Goal: Task Accomplishment & Management: Complete application form

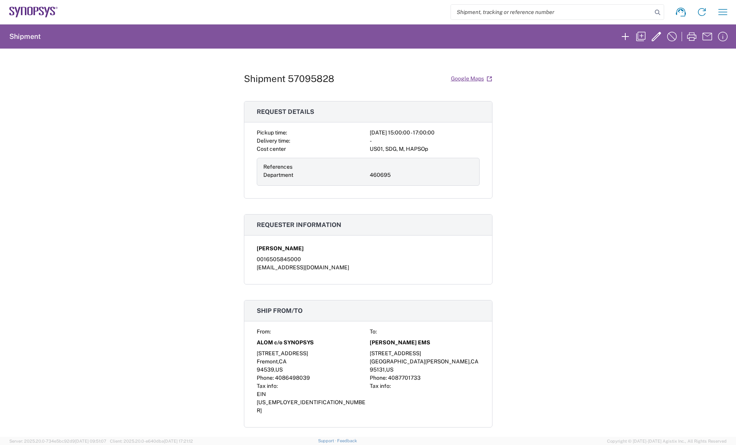
click at [516, 174] on div "Shipment 57095828 Google Maps Request details Pickup time: [DATE] 15:00:00 - 17…" at bounding box center [368, 243] width 736 height 388
drag, startPoint x: 24, startPoint y: 16, endPoint x: 32, endPoint y: 16, distance: 8.2
click at [24, 16] on icon at bounding box center [33, 12] width 49 height 11
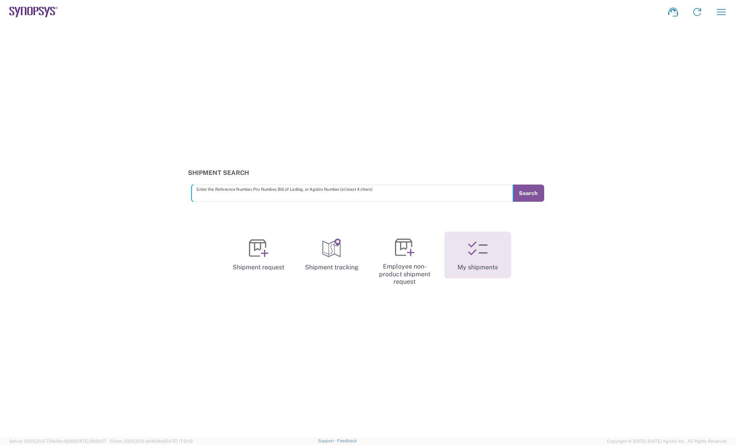
click at [480, 245] on icon at bounding box center [482, 248] width 9 height 9
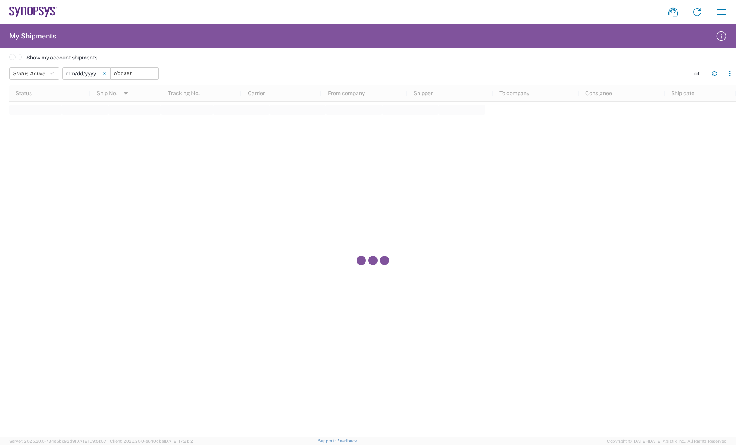
click at [106, 72] on icon at bounding box center [104, 73] width 2 height 2
click at [52, 73] on icon "button" at bounding box center [52, 73] width 4 height 5
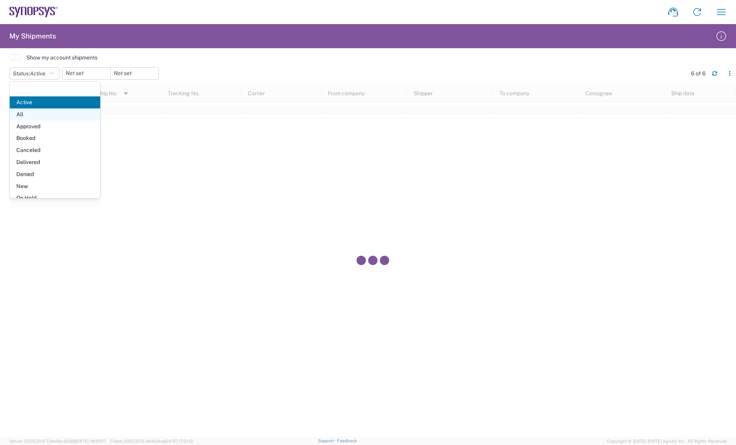
click at [33, 114] on span "All" at bounding box center [55, 114] width 90 height 12
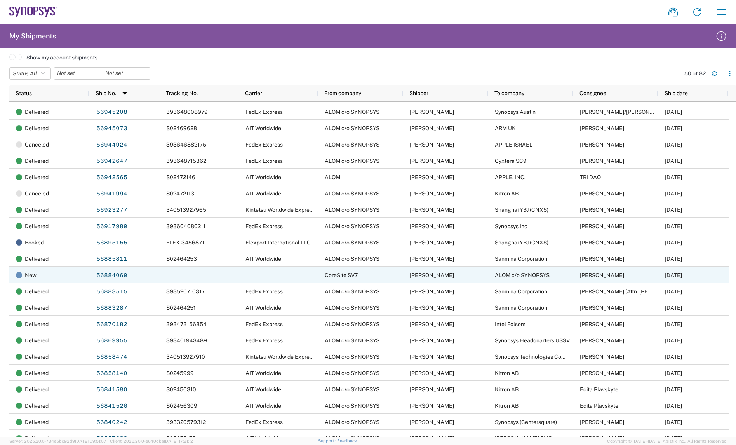
scroll to position [340, 0]
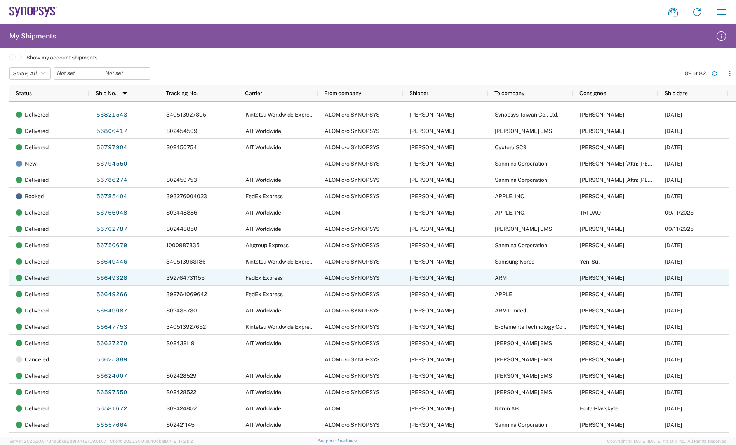
scroll to position [582, 0]
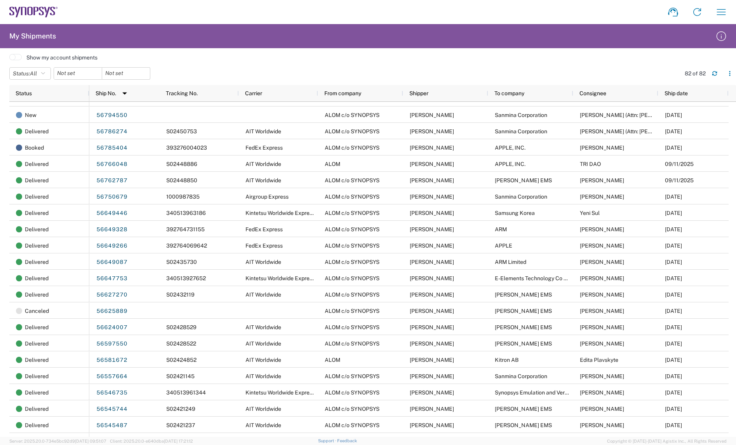
click at [442, 47] on agx-form-header "My Shipments" at bounding box center [368, 36] width 736 height 24
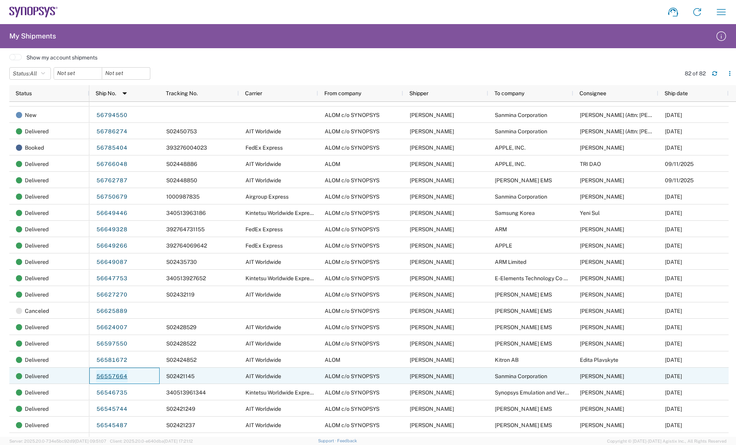
click at [115, 379] on link "56557664" at bounding box center [112, 376] width 32 height 12
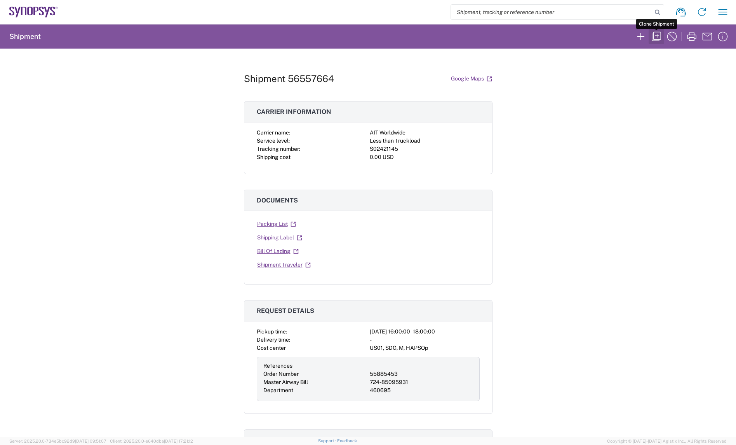
click at [659, 38] on icon "button" at bounding box center [656, 36] width 12 height 12
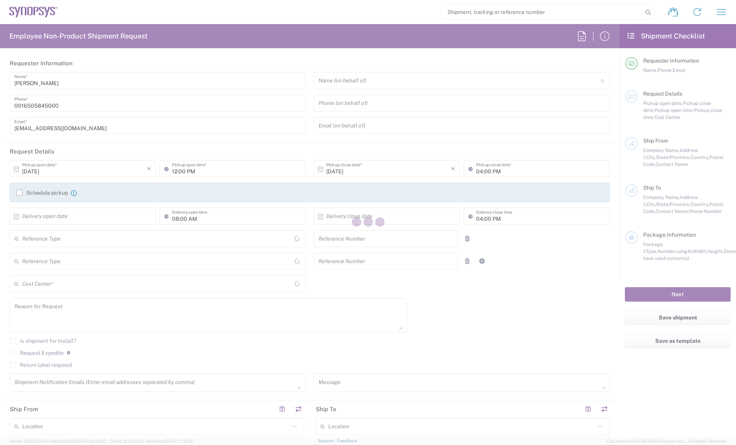
type input "[GEOGRAPHIC_DATA]"
type input "Delivered at Place"
type input "Department"
type input "[GEOGRAPHIC_DATA]"
type input "04:00 PM"
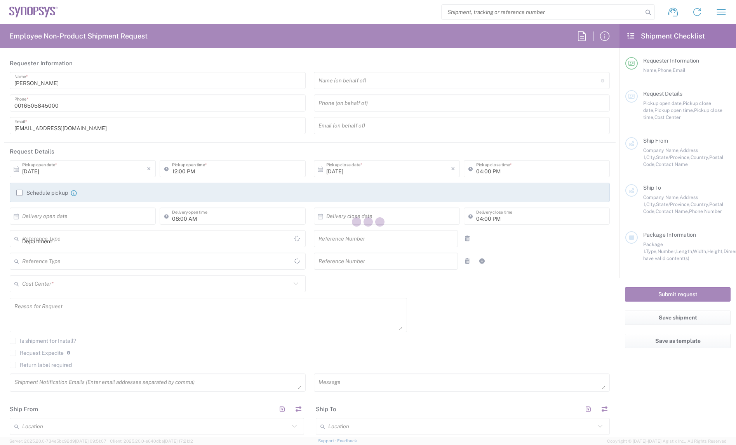
type input "06:00 PM"
type input "55885453"
type input "724-85095931"
type textarea "Consignment"
type textarea "[EMAIL_ADDRESS][DOMAIN_NAME], [EMAIL_ADDRESS][DOMAIN_NAME], [EMAIL_ADDRESS][DOM…"
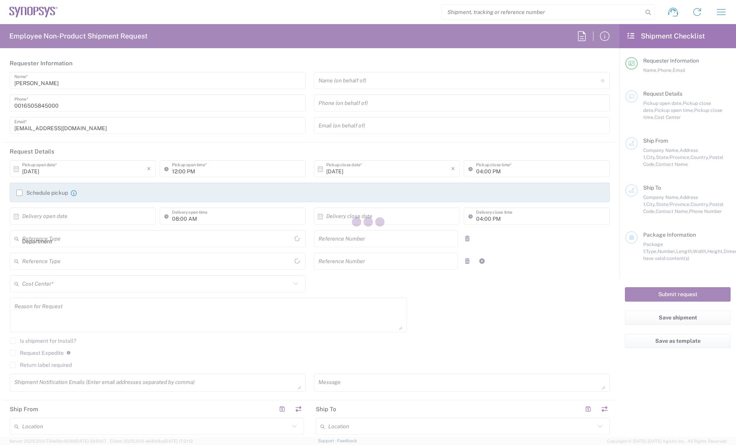
type input "ALOM c/o SYNOPSYS"
type input "[STREET_ADDRESS]"
type input "Fremont"
type input "[US_STATE]"
type input "94539"
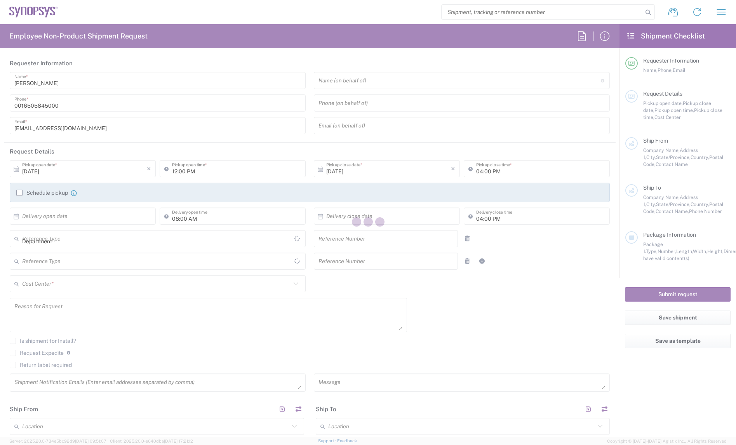
type input "[PERSON_NAME]"
type input "4086498039"
type input "[EMAIL_ADDRESS][DOMAIN_NAME]"
type input "Sanmina Corporation"
type input "60 E. Plumeria"
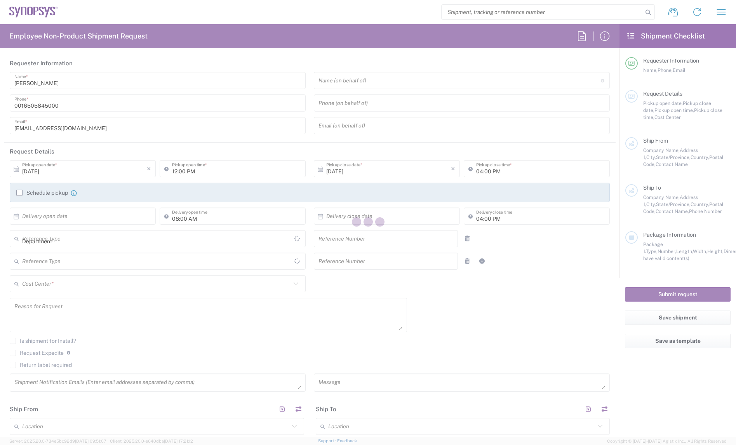
type input "san jose"
type input "[US_STATE]"
type input "95134"
type input "[PERSON_NAME]"
type input "[PHONE_NUMBER]"
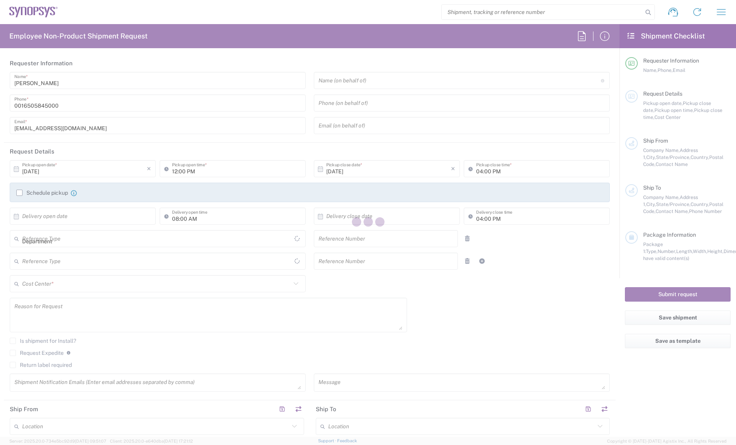
type input "[EMAIL_ADDRESS][DOMAIN_NAME]"
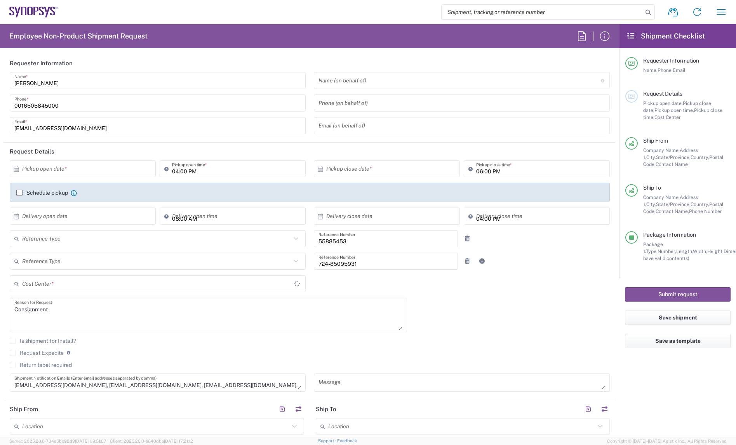
type input "Pallet(s) Standard (Not Stackable)"
type input "US01, SDG, M, HAPSOp 460695"
drag, startPoint x: 502, startPoint y: 327, endPoint x: 465, endPoint y: 320, distance: 37.2
click at [502, 327] on div "× Pickup open date * Cancel Apply 04:00 PM Pickup open time * × Pickup close da…" at bounding box center [310, 278] width 608 height 237
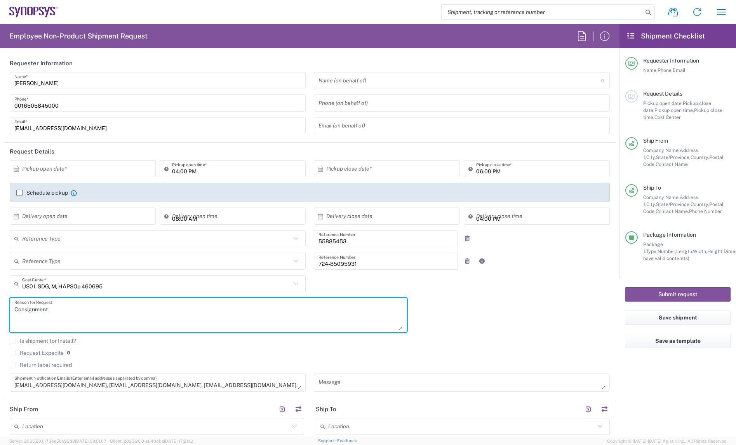
click at [185, 301] on textarea "Consignment" at bounding box center [208, 315] width 388 height 30
paste textarea "Per B12 build plan"
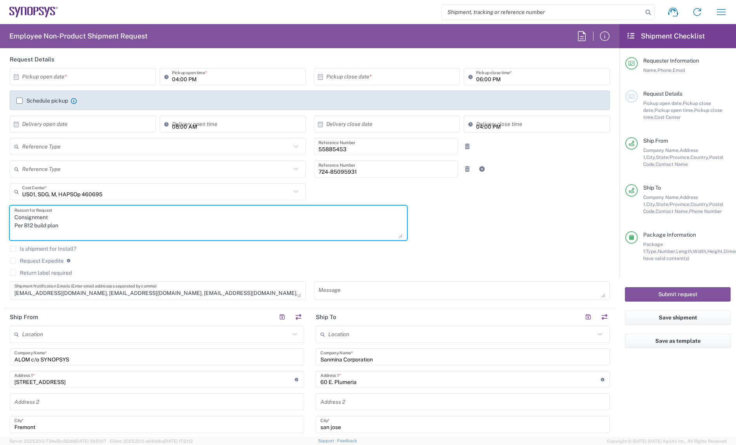
scroll to position [97, 0]
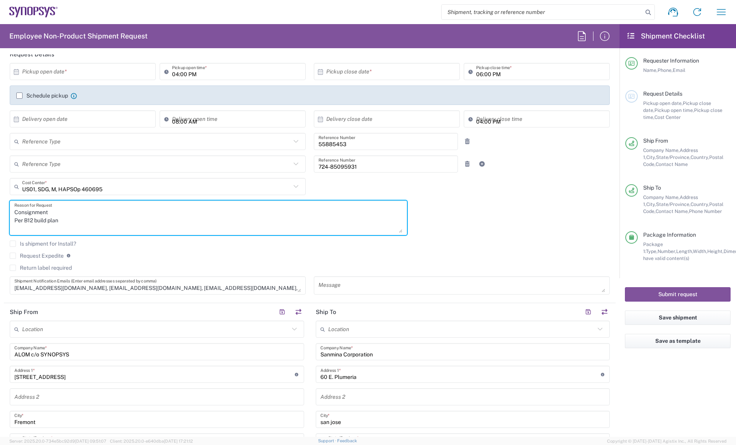
type textarea "Consignment Per B12 build plan"
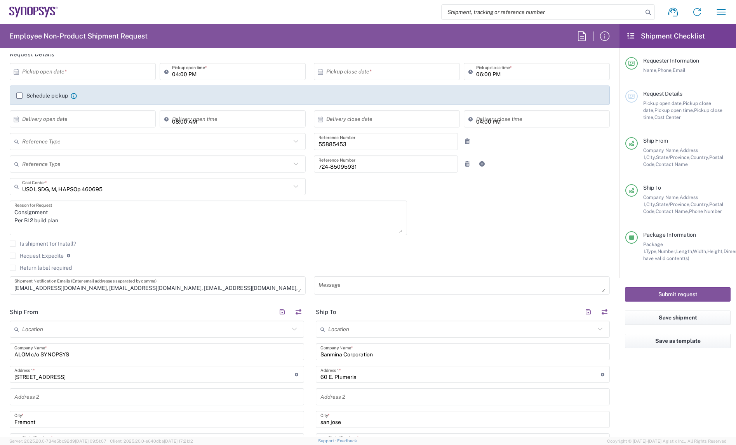
click at [360, 274] on div "Return label required" at bounding box center [310, 270] width 600 height 12
click at [350, 280] on textarea at bounding box center [461, 285] width 287 height 14
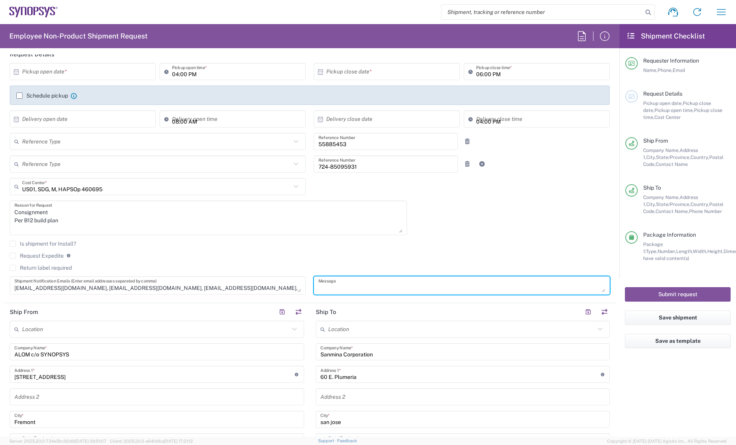
paste textarea "Per B12 build plan"
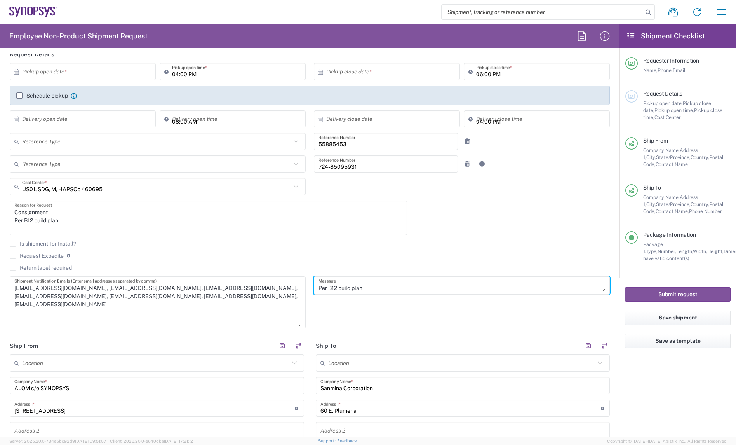
drag, startPoint x: 293, startPoint y: 288, endPoint x: 295, endPoint y: 322, distance: 34.2
click at [295, 322] on textarea "[EMAIL_ADDRESS][DOMAIN_NAME], [EMAIL_ADDRESS][DOMAIN_NAME], [EMAIL_ADDRESS][DOM…" at bounding box center [157, 301] width 287 height 47
type textarea "Per B12 build plan"
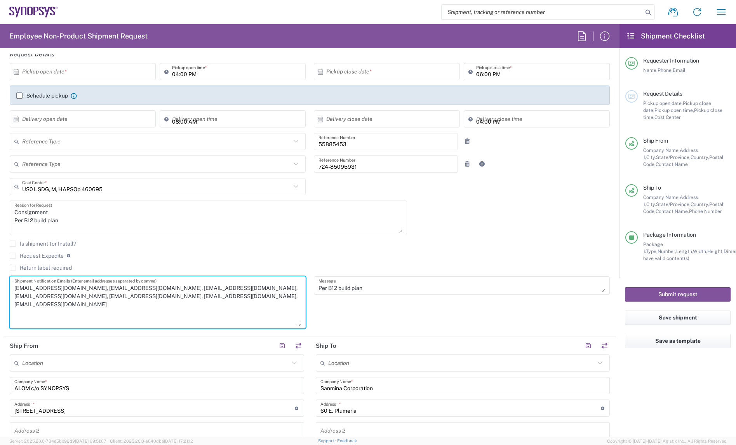
drag, startPoint x: 129, startPoint y: 298, endPoint x: 14, endPoint y: 304, distance: 115.4
click at [14, 304] on textarea "[EMAIL_ADDRESS][DOMAIN_NAME], [EMAIL_ADDRESS][DOMAIN_NAME], [EMAIL_ADDRESS][DOM…" at bounding box center [157, 301] width 287 height 47
drag, startPoint x: 280, startPoint y: 286, endPoint x: 212, endPoint y: 287, distance: 68.3
click at [212, 287] on textarea "[EMAIL_ADDRESS][DOMAIN_NAME], [EMAIL_ADDRESS][DOMAIN_NAME], [EMAIL_ADDRESS][DOM…" at bounding box center [157, 301] width 287 height 47
drag, startPoint x: 128, startPoint y: 288, endPoint x: 66, endPoint y: 282, distance: 62.4
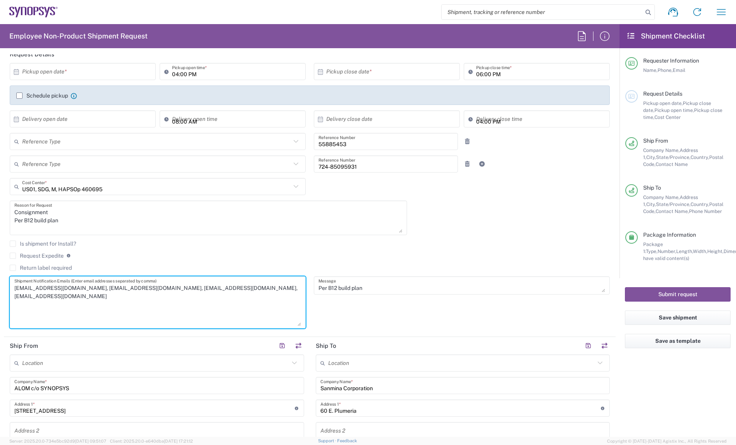
click at [66, 282] on textarea "[EMAIL_ADDRESS][DOMAIN_NAME], [EMAIL_ADDRESS][DOMAIN_NAME], [EMAIL_ADDRESS][DOM…" at bounding box center [157, 301] width 287 height 47
type textarea "[EMAIL_ADDRESS][DOMAIN_NAME], [EMAIL_ADDRESS][DOMAIN_NAME], [EMAIL_ADDRESS][DOM…"
click at [51, 117] on input "text" at bounding box center [84, 119] width 125 height 14
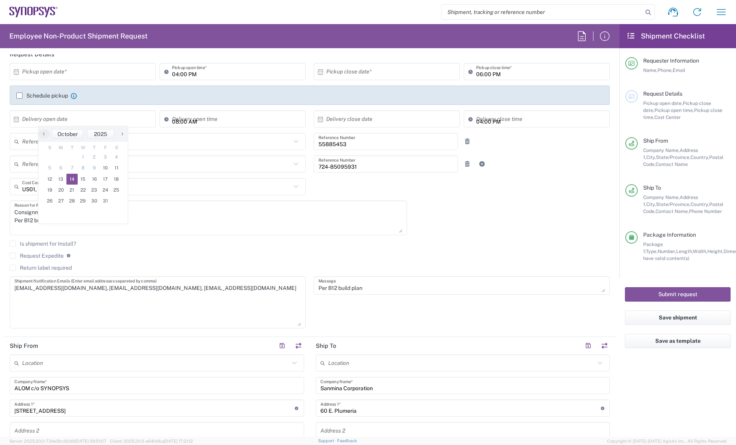
click at [76, 178] on span "14" at bounding box center [71, 179] width 11 height 11
type input "[DATE]"
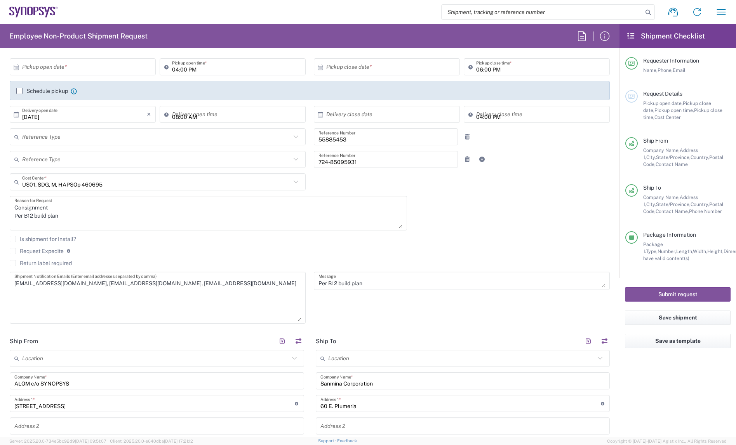
scroll to position [49, 0]
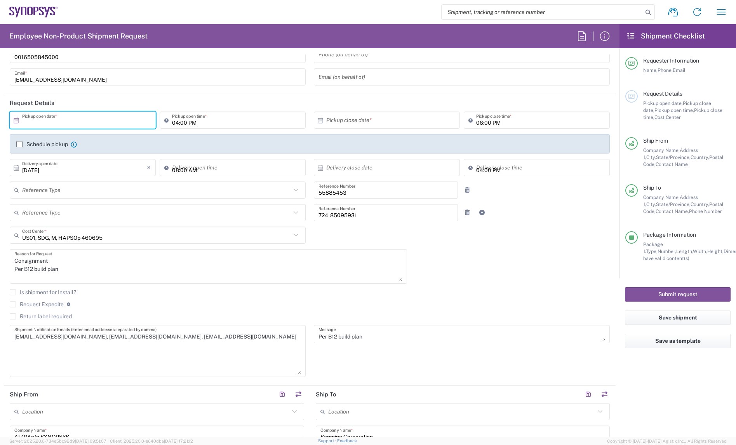
click at [63, 122] on input "text" at bounding box center [84, 120] width 125 height 14
click at [71, 177] on span "14" at bounding box center [71, 179] width 11 height 11
type input "[DATE]"
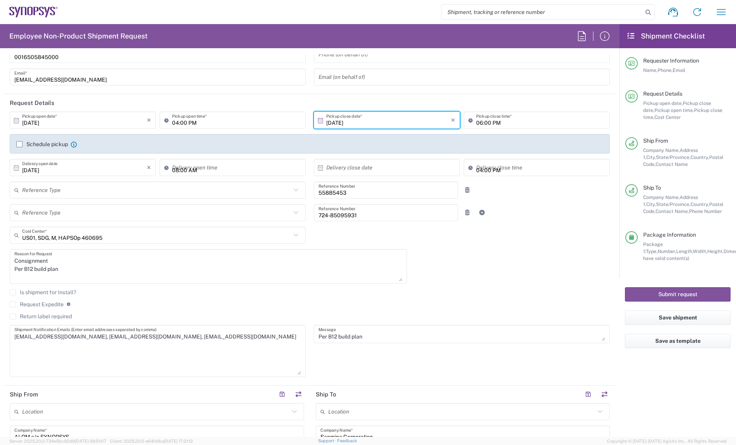
click at [369, 122] on input "[DATE]" at bounding box center [388, 120] width 125 height 14
click at [455, 288] on div "[DATE] × Pickup open date * Cancel Apply 04:00 PM Pickup open time * [DATE] × P…" at bounding box center [310, 246] width 608 height 271
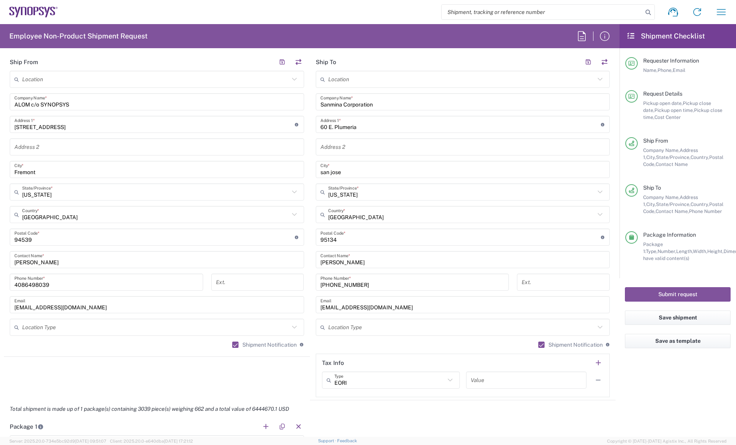
scroll to position [388, 0]
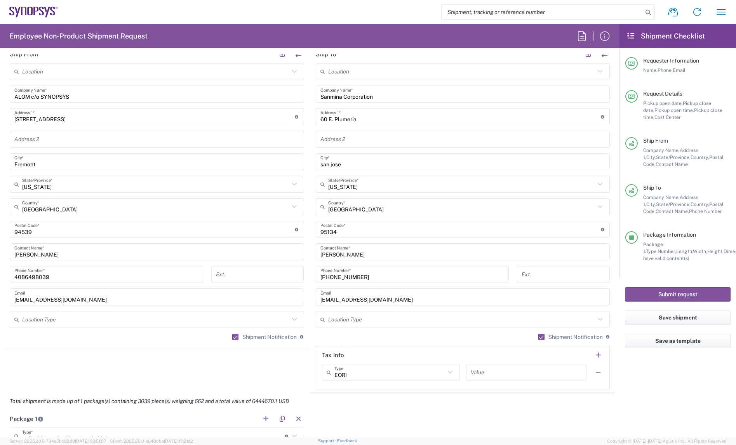
drag, startPoint x: 363, startPoint y: 254, endPoint x: 222, endPoint y: 260, distance: 141.5
click at [219, 259] on div "Ship From Location [GEOGRAPHIC_DATA] DE04 Agrate Brianza IT01 [GEOGRAPHIC_DATA]…" at bounding box center [309, 218] width 611 height 347
paste input "[PERSON_NAME]"
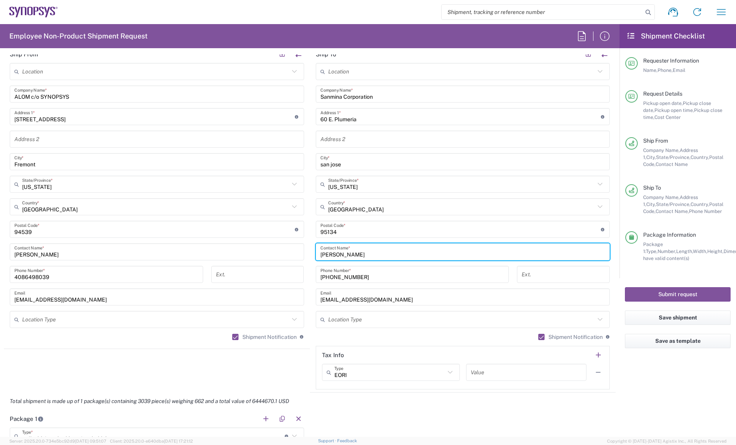
type input "[PERSON_NAME]"
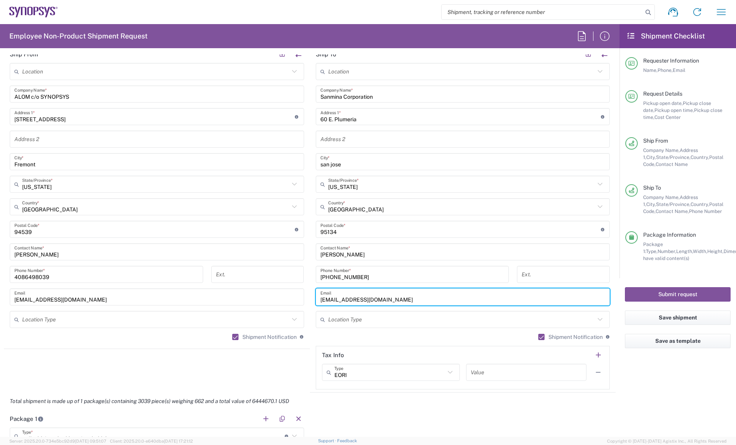
drag, startPoint x: 402, startPoint y: 296, endPoint x: 237, endPoint y: 302, distance: 165.1
click at [237, 302] on div "Ship From Location [GEOGRAPHIC_DATA] DE04 Agrate Brianza IT01 [GEOGRAPHIC_DATA]…" at bounding box center [309, 218] width 611 height 347
paste input "mai.[PERSON_NAME]"
type input "[EMAIL_ADDRESS][PERSON_NAME][DOMAIN_NAME]"
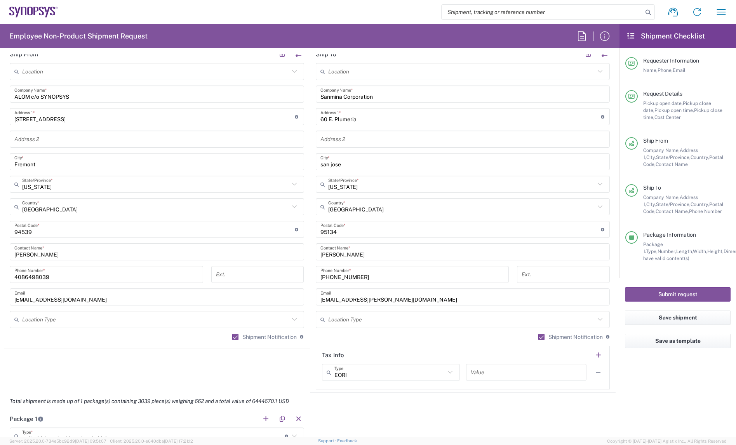
click at [251, 362] on agx-shipment-stop-widget "Ship From Location [GEOGRAPHIC_DATA] DE04 Agrate Brianza IT01 [GEOGRAPHIC_DATA]…" at bounding box center [157, 218] width 306 height 347
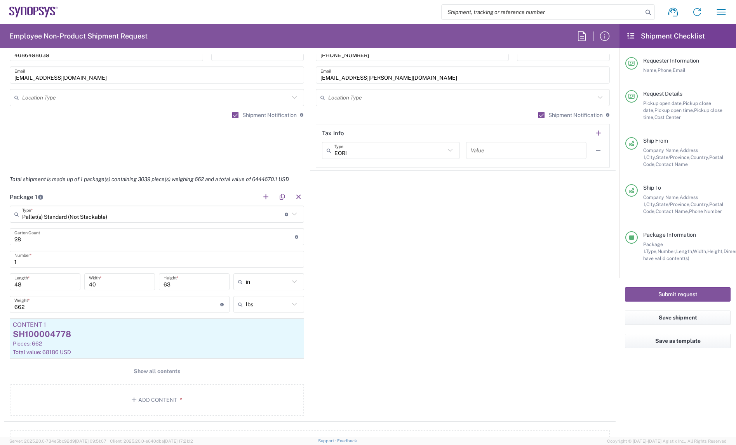
scroll to position [679, 0]
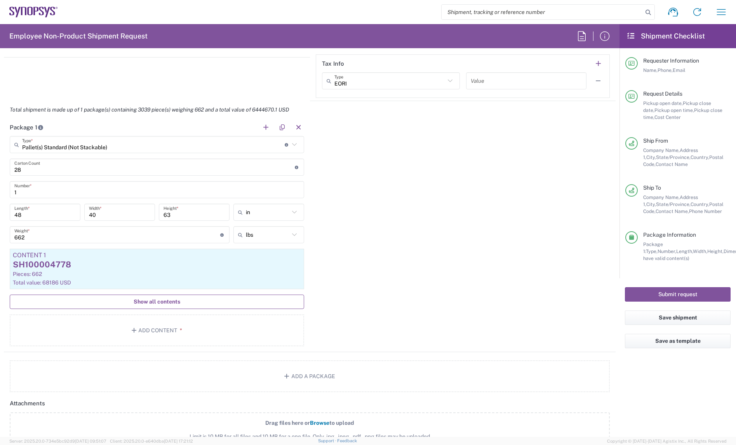
click at [165, 303] on span "Show all contents" at bounding box center [157, 301] width 47 height 7
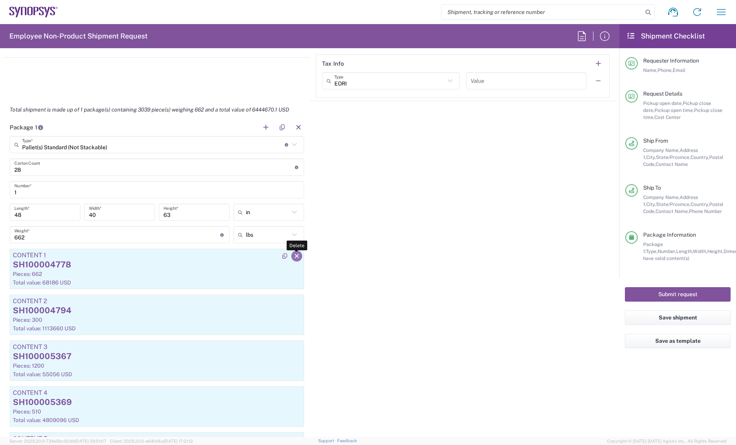
click at [297, 257] on button "button" at bounding box center [296, 255] width 11 height 11
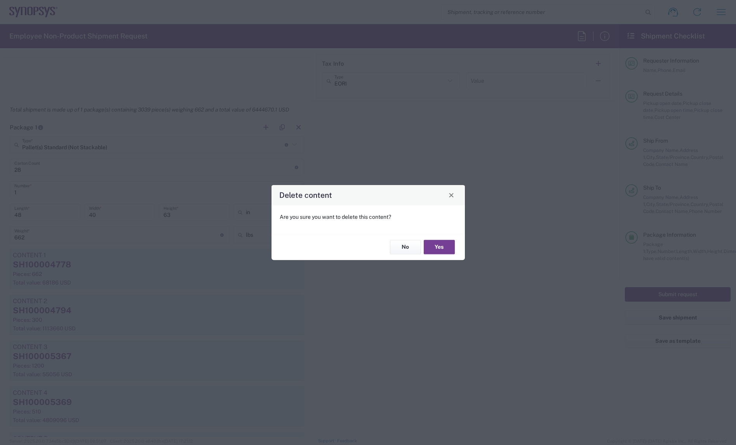
click at [439, 249] on button "Yes" at bounding box center [439, 247] width 31 height 14
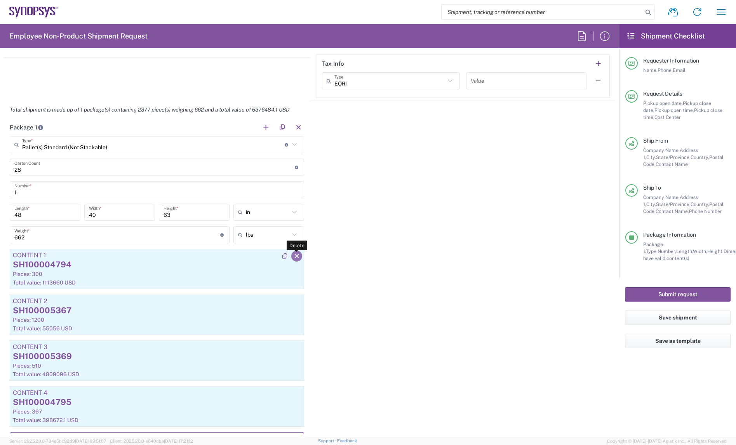
click at [297, 257] on button "button" at bounding box center [296, 255] width 11 height 11
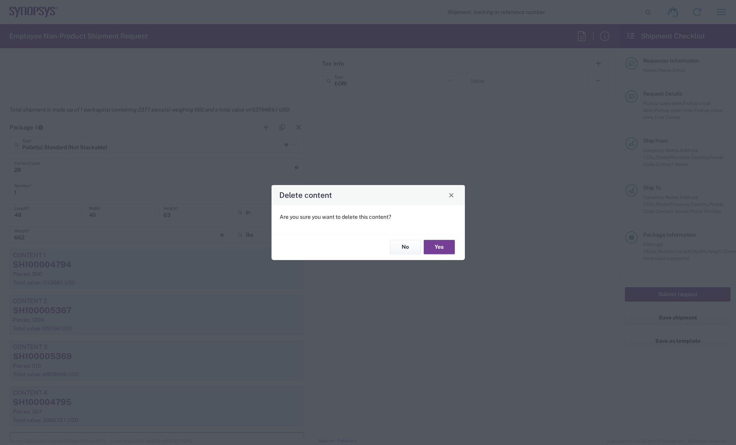
click at [445, 249] on button "Yes" at bounding box center [439, 247] width 31 height 14
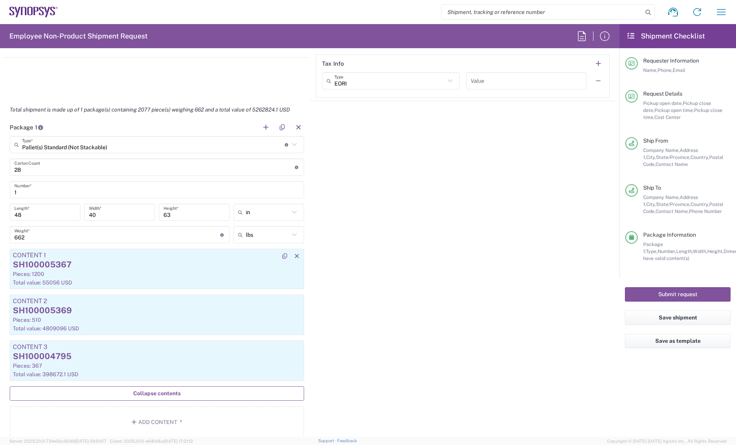
click at [135, 268] on div "SH100005367" at bounding box center [157, 265] width 288 height 12
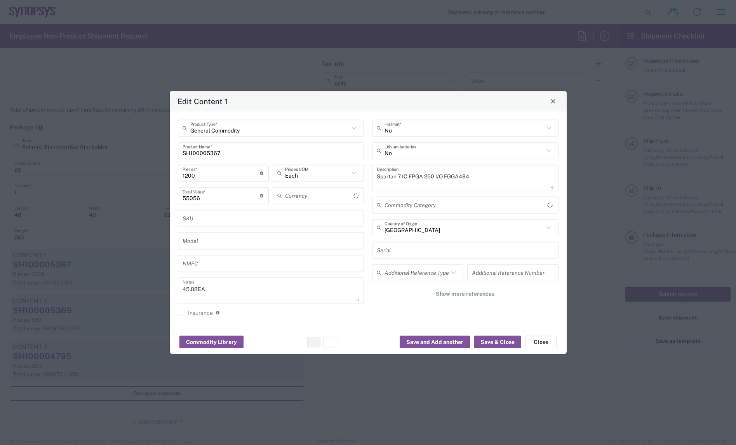
type input "US Dollar"
drag, startPoint x: 232, startPoint y: 177, endPoint x: 97, endPoint y: 177, distance: 135.1
click at [99, 177] on div "Edit Content 1 General Commodity Product Type * SH100005367 Product Name * 1200…" at bounding box center [368, 222] width 736 height 445
type input "1"
type input "45.88"
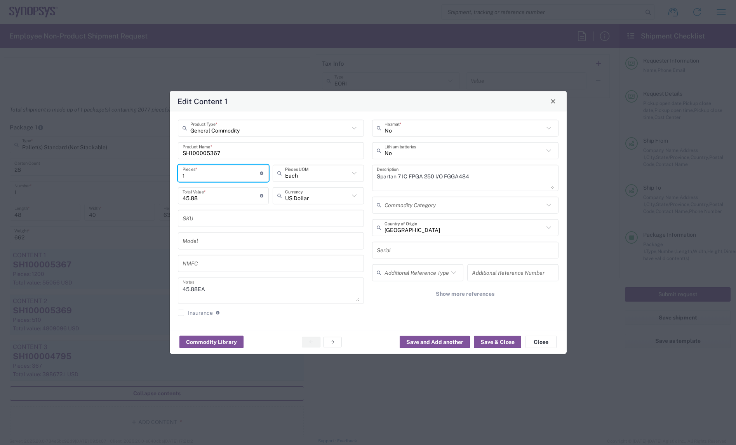
type input "18"
type input "825.84"
type input "1"
type input "45.88"
type input "8"
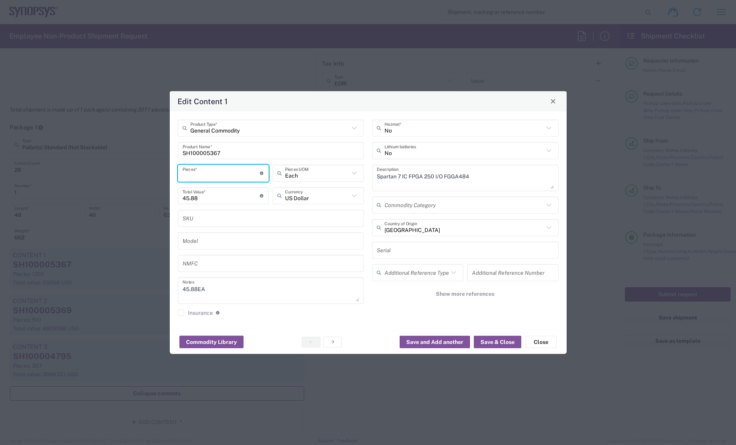
type input "367.04"
type input "80"
type input "3670.4"
type input "800"
type input "36704"
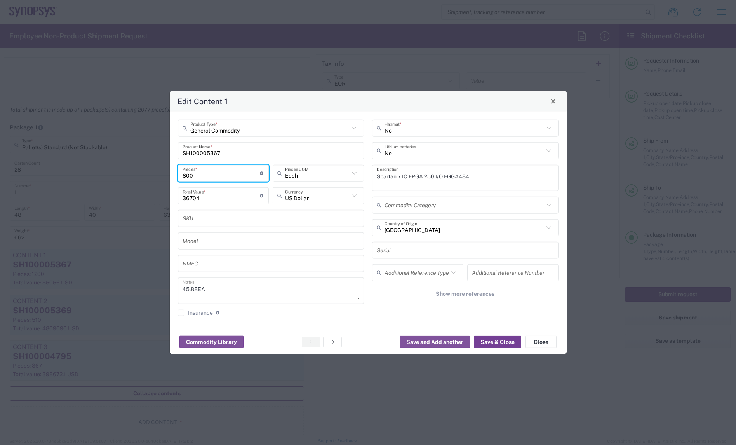
type input "800"
click at [488, 340] on button "Save & Close" at bounding box center [497, 341] width 47 height 12
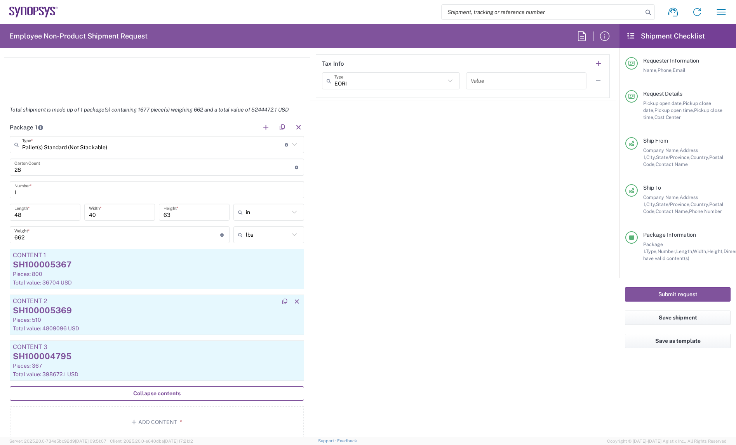
click at [66, 316] on div "SH100005369" at bounding box center [157, 310] width 288 height 12
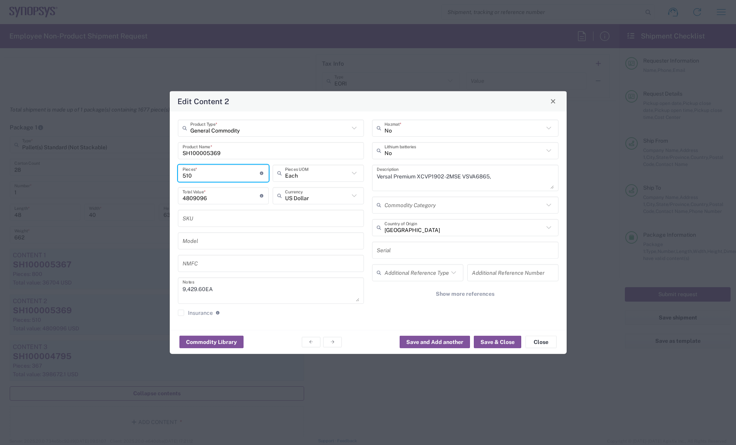
drag, startPoint x: 200, startPoint y: 174, endPoint x: 135, endPoint y: 179, distance: 65.4
click at [136, 179] on div "Edit Content 2 General Commodity Product Type * SH100005369 Product Name * 510 …" at bounding box center [368, 222] width 736 height 445
type input "1"
type input "9429.6"
type input "6"
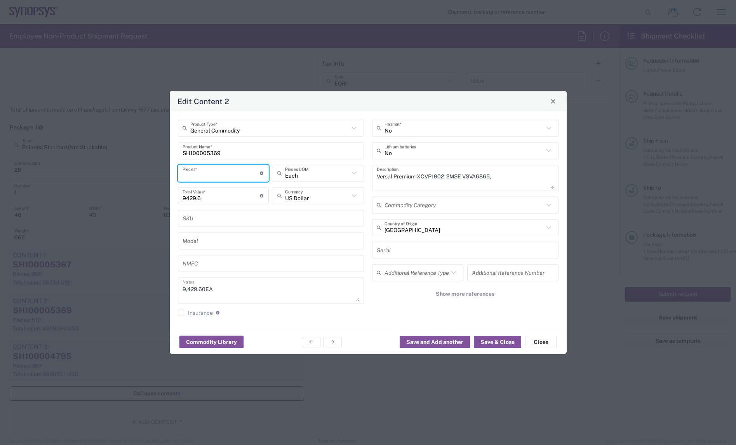
type input "56577.6"
type input "60"
type input "565776"
type input "600"
type input "5657760"
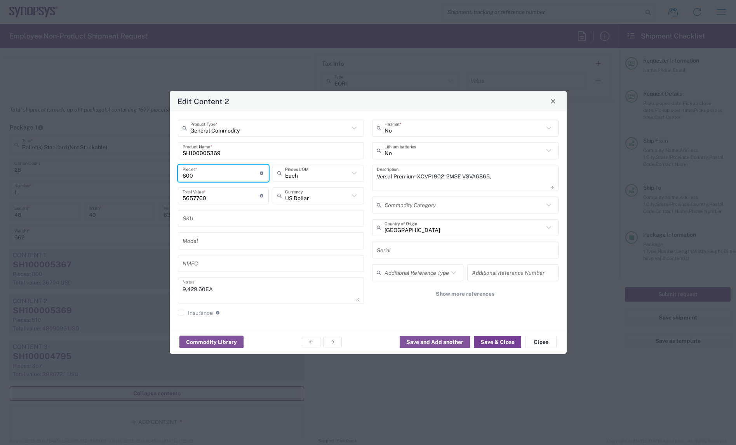
type input "600"
click at [489, 338] on button "Save & Close" at bounding box center [497, 341] width 47 height 12
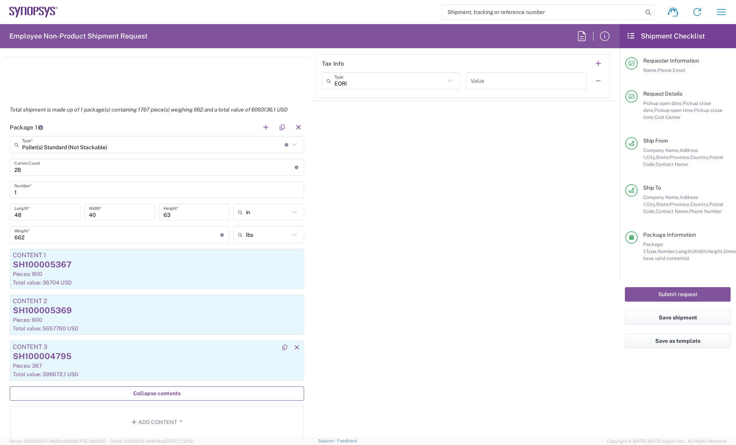
click at [189, 352] on div "SH100004795" at bounding box center [157, 356] width 288 height 12
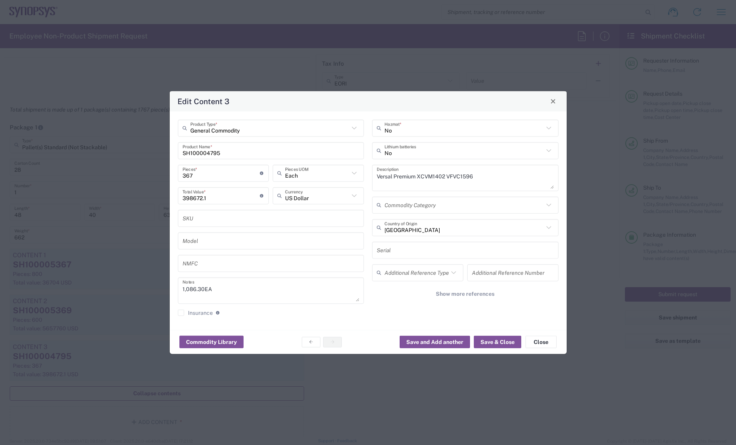
drag, startPoint x: 206, startPoint y: 175, endPoint x: 110, endPoint y: 184, distance: 96.7
click at [113, 183] on div "Edit Content 3 General Commodity Product Type * SH100004795 Product Name * 367 …" at bounding box center [368, 222] width 736 height 445
type input "1"
type input "1086.3"
type input "6"
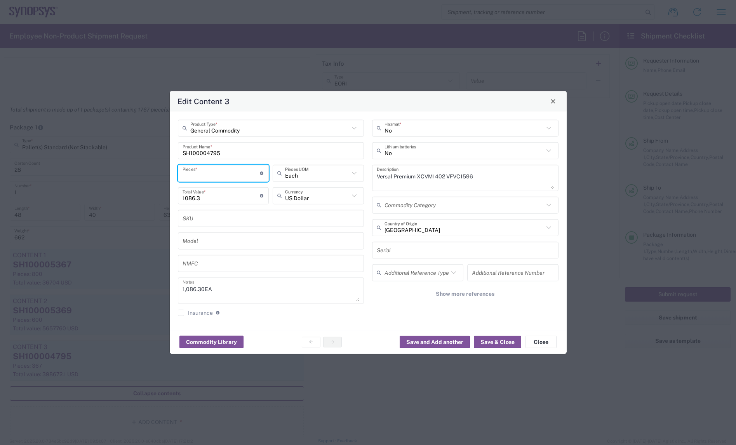
type input "6517.8"
type input "60"
type input "65178"
type input "600"
type input "651780"
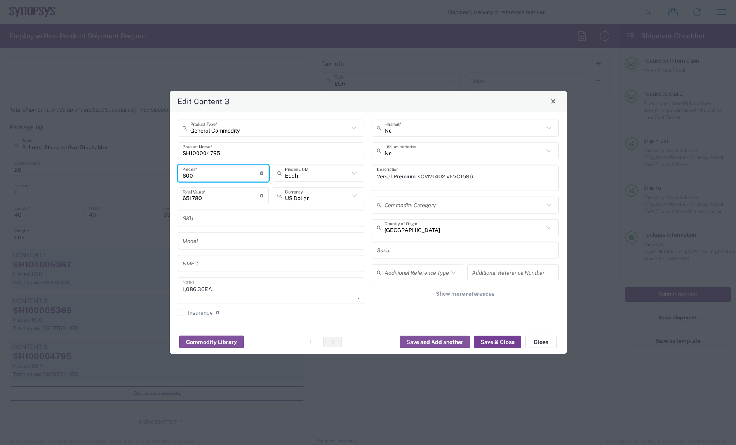
type input "600"
click at [488, 343] on button "Save & Close" at bounding box center [497, 341] width 47 height 12
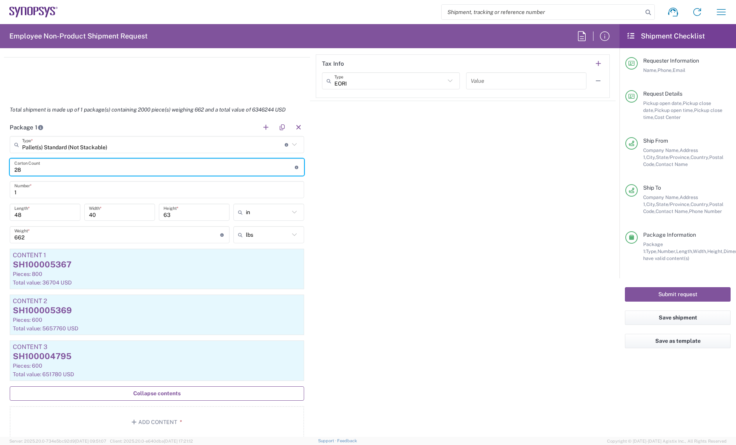
drag, startPoint x: 63, startPoint y: 170, endPoint x: -59, endPoint y: 172, distance: 121.9
click at [0, 172] on html "Shipment request Shipment tracking Employee non-product shipment request My shi…" at bounding box center [368, 222] width 736 height 445
type input "3"
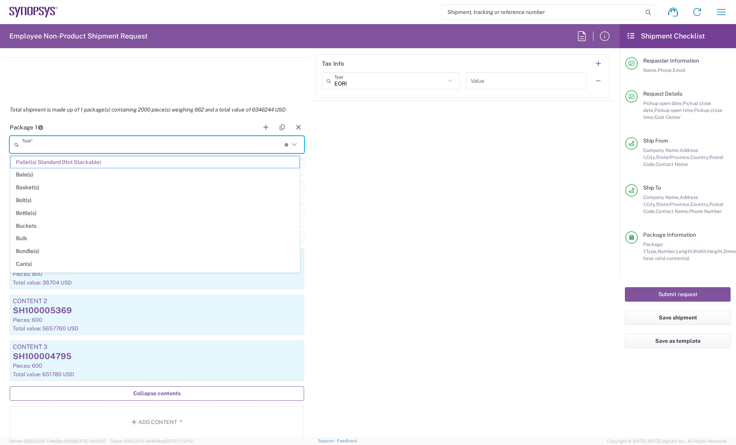
click at [54, 144] on input "text" at bounding box center [153, 145] width 262 height 14
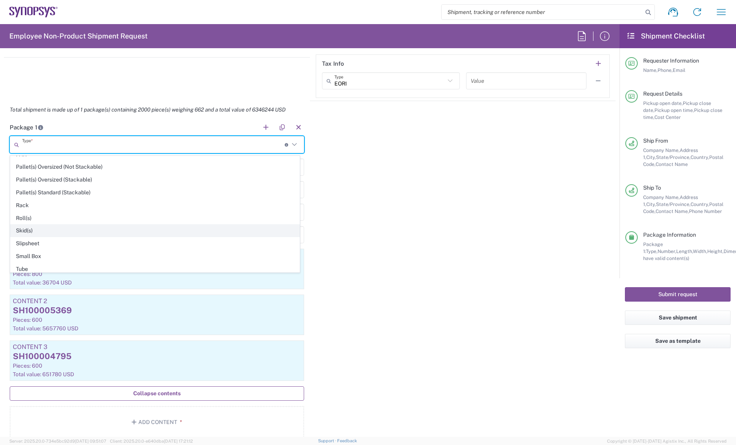
scroll to position [375, 0]
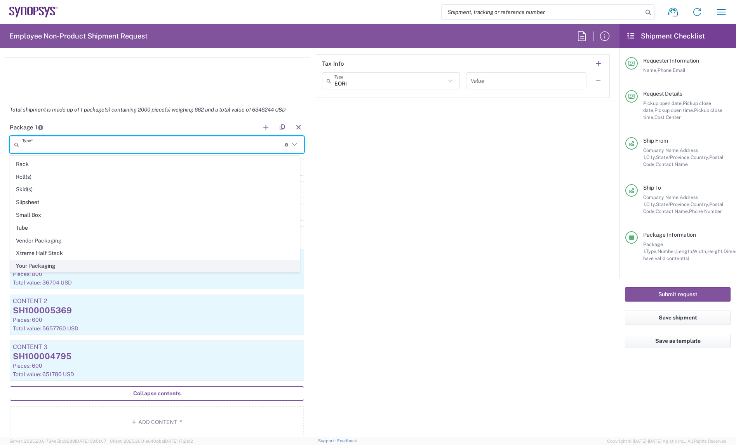
click at [49, 260] on span "Your Packaging" at bounding box center [154, 266] width 289 height 12
type input "Your Packaging"
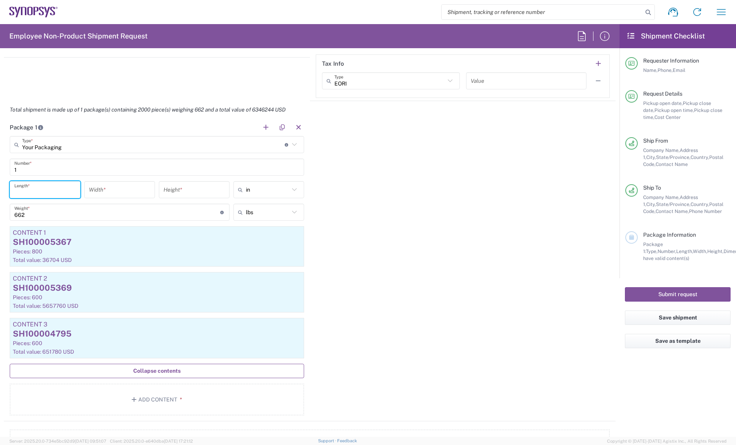
click at [33, 187] on input "number" at bounding box center [44, 190] width 61 height 14
type input "48"
type input "40"
type input "24"
drag, startPoint x: 41, startPoint y: 210, endPoint x: -40, endPoint y: 214, distance: 81.3
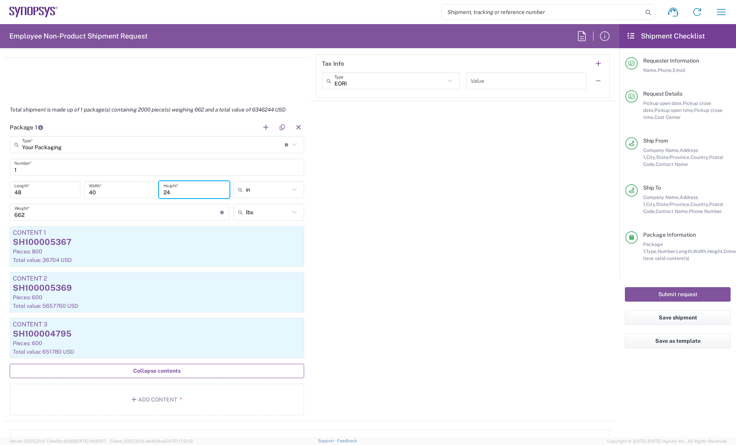
click at [0, 214] on html "Shipment request Shipment tracking Employee non-product shipment request My shi…" at bounding box center [368, 222] width 736 height 445
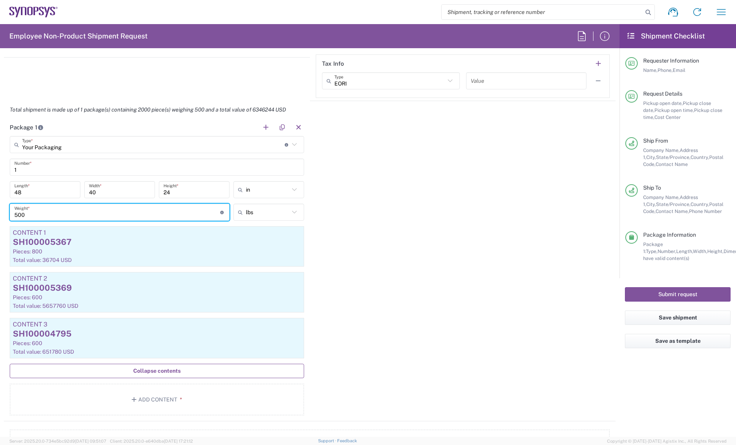
type input "500"
click at [455, 206] on div "Package 1 Your Packaging Type * Material used to package goods Pallet(s) Standa…" at bounding box center [309, 269] width 611 height 302
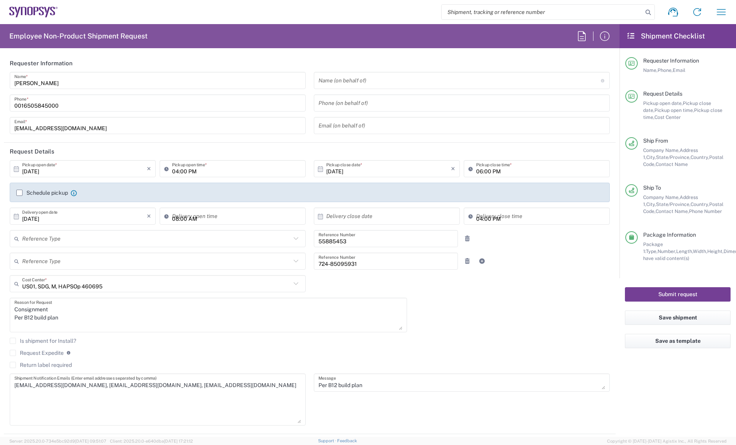
scroll to position [291, 0]
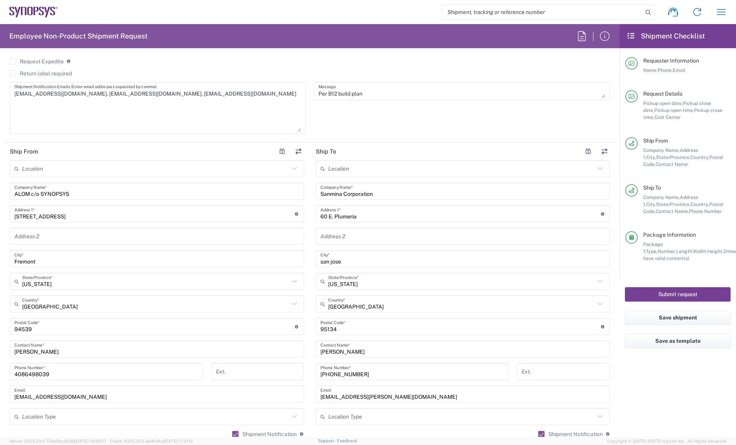
click at [669, 292] on button "Submit request" at bounding box center [678, 294] width 106 height 14
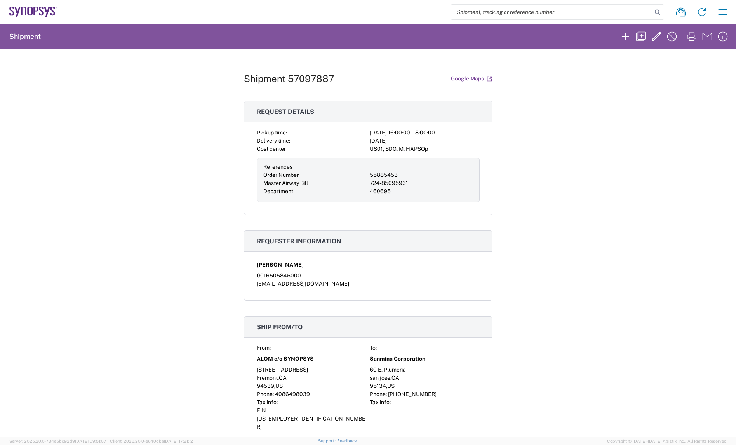
click at [315, 77] on h1 "Shipment 57097887" at bounding box center [289, 78] width 90 height 11
copy h1 "57097887"
drag, startPoint x: 164, startPoint y: 80, endPoint x: 160, endPoint y: 73, distance: 8.4
click at [163, 79] on div "Shipment 57097887 Google Maps Request details Pickup time: [DATE] 16:00:00 - 18…" at bounding box center [368, 243] width 736 height 388
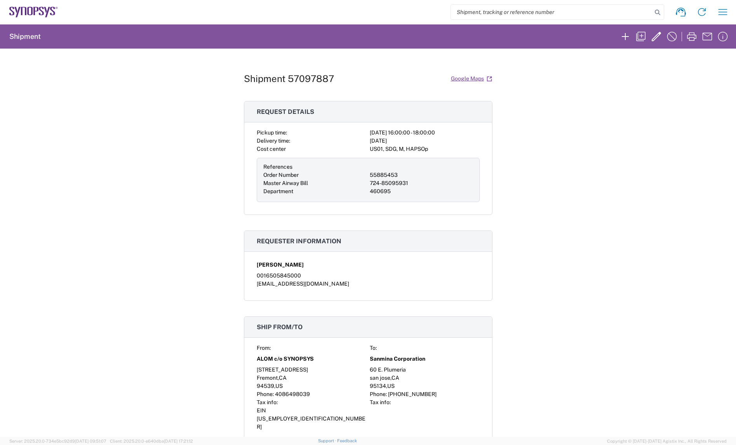
click at [49, 12] on icon at bounding box center [33, 12] width 49 height 11
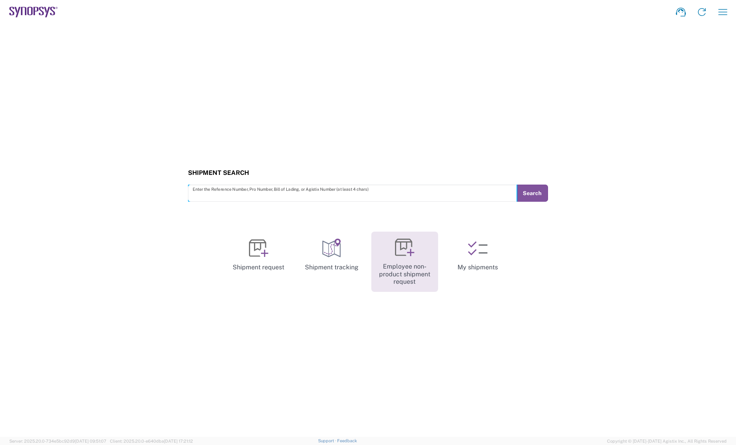
click at [410, 255] on icon at bounding box center [404, 247] width 19 height 19
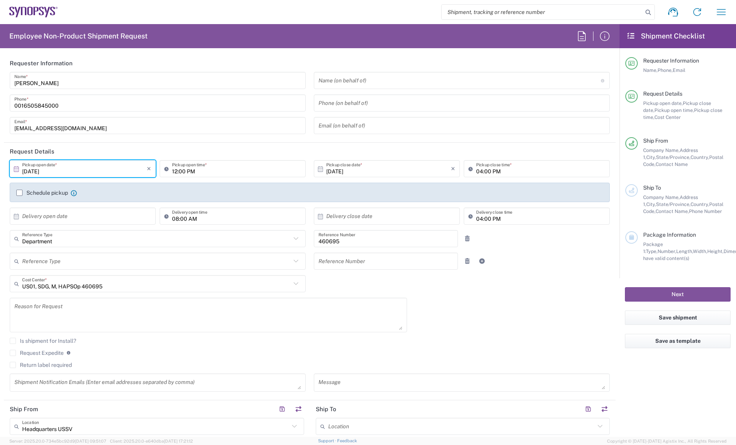
drag, startPoint x: 106, startPoint y: 168, endPoint x: 26, endPoint y: 172, distance: 80.0
click at [26, 172] on input "[DATE]" at bounding box center [84, 169] width 125 height 14
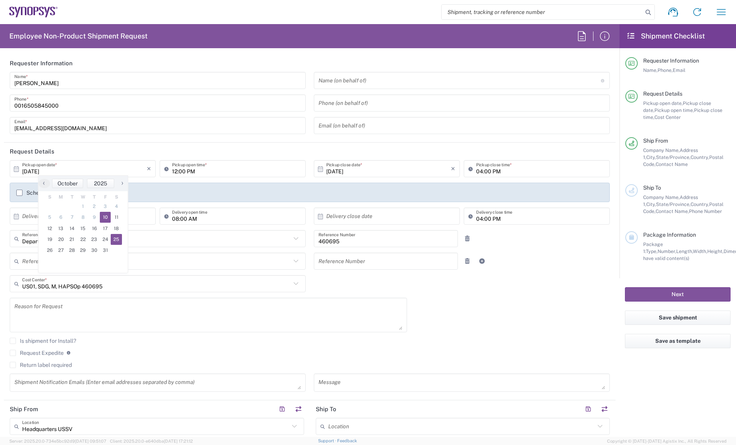
click at [441, 318] on div "[DATE] × Pickup open date * Cancel Apply 12:00 PM Pickup open time * [DATE] × P…" at bounding box center [310, 278] width 608 height 237
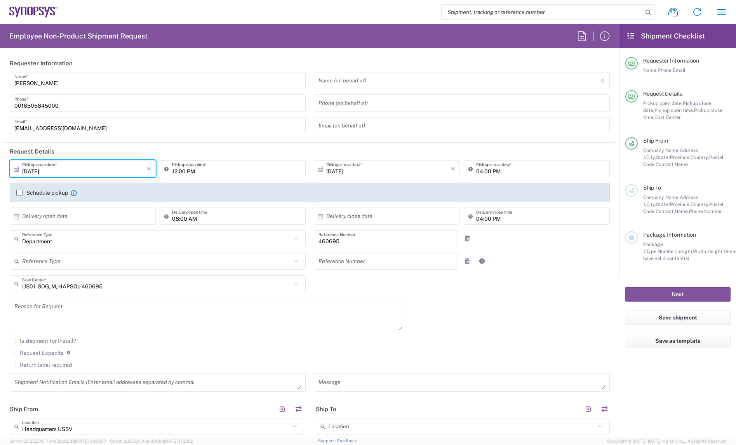
drag, startPoint x: 70, startPoint y: 167, endPoint x: 3, endPoint y: 173, distance: 67.4
click at [3, 173] on form "Requester Information [PERSON_NAME] Name * [PHONE_NUMBER] Phone * [EMAIL_ADDRES…" at bounding box center [309, 245] width 619 height 382
type input "[DATE]"
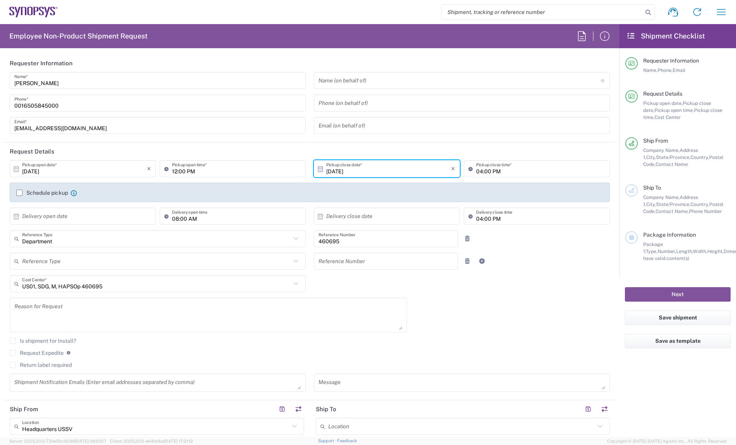
drag, startPoint x: 526, startPoint y: 307, endPoint x: 422, endPoint y: 250, distance: 118.1
click at [525, 307] on div "[DATE] × Pickup open date * Cancel Apply 12:00 PM Pickup open time * [DATE] × P…" at bounding box center [310, 278] width 608 height 237
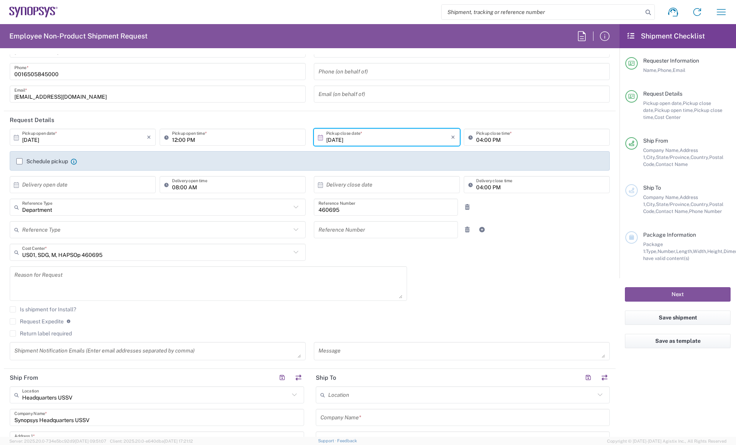
scroll to position [49, 0]
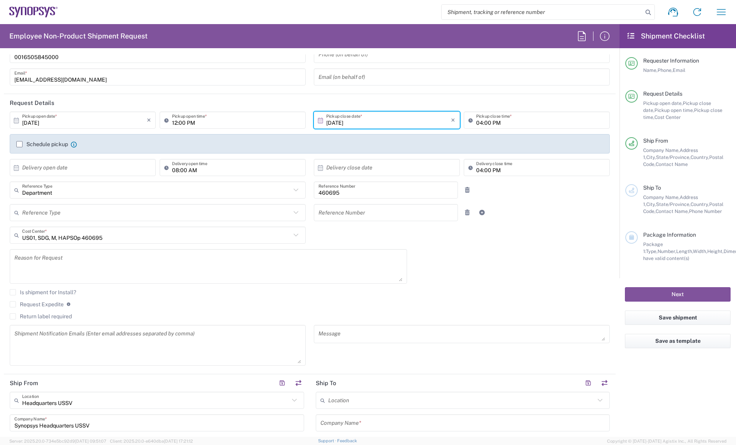
drag, startPoint x: 292, startPoint y: 337, endPoint x: 292, endPoint y: 360, distance: 22.9
click at [292, 360] on textarea at bounding box center [157, 345] width 287 height 36
click at [206, 352] on textarea at bounding box center [157, 345] width 287 height 36
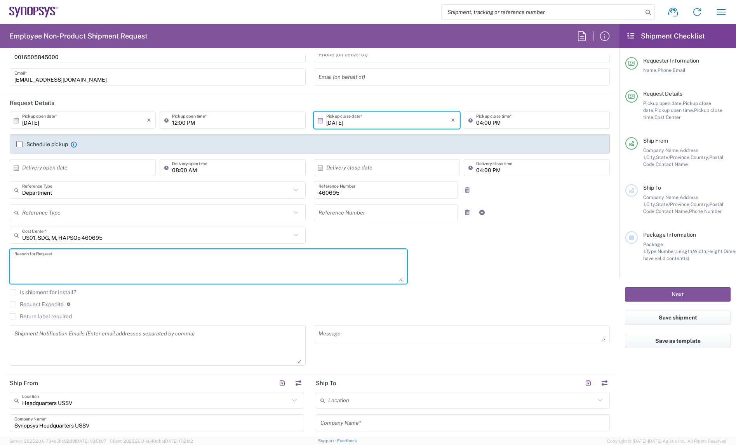
click at [177, 276] on textarea at bounding box center [208, 266] width 388 height 30
paste textarea "Need these for upgrading Synopsys internal B1-SX units to B1"
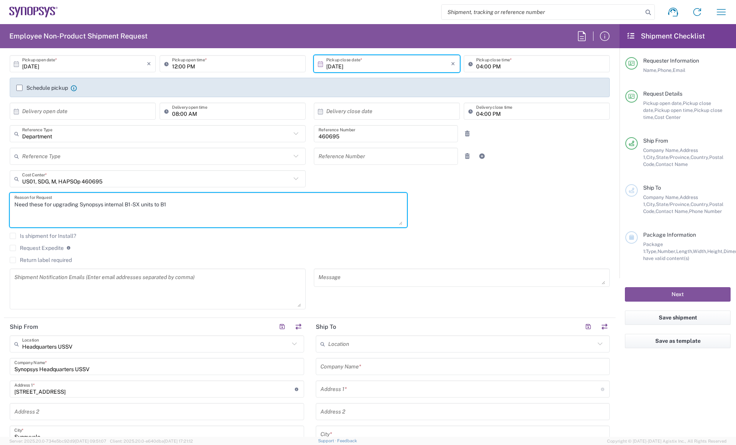
scroll to position [194, 0]
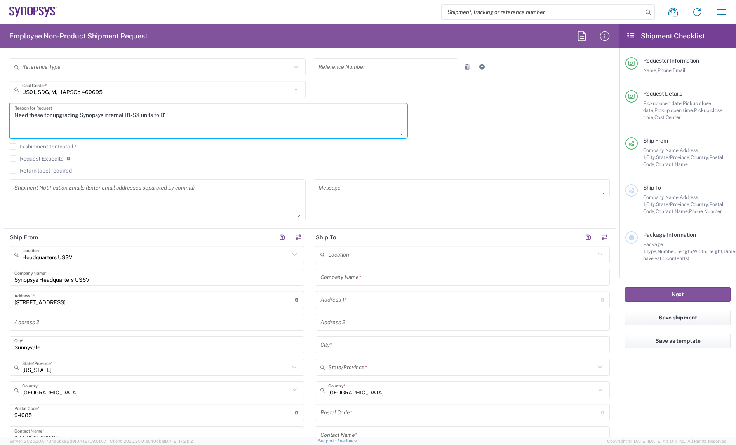
type textarea "Need these for upgrading Synopsys internal B1-SX units to B1"
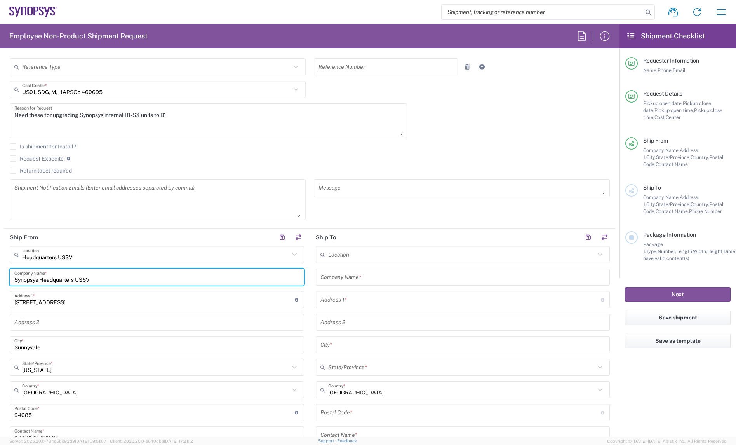
drag, startPoint x: 106, startPoint y: 274, endPoint x: -87, endPoint y: 284, distance: 192.8
click at [0, 284] on html "Shipment request Shipment tracking Employee non-product shipment request My shi…" at bounding box center [368, 222] width 736 height 445
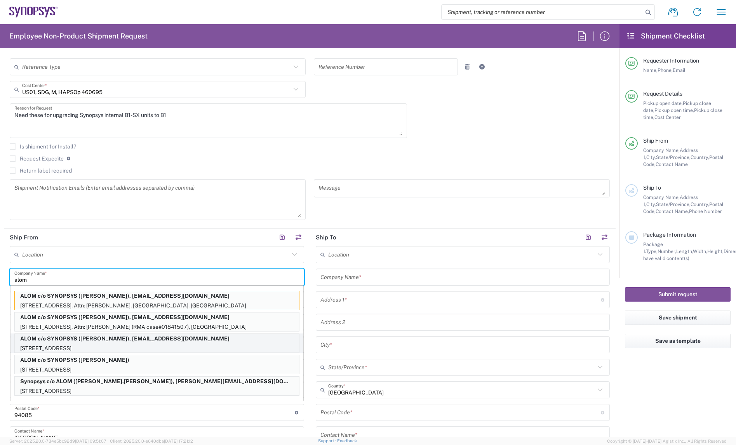
click at [113, 340] on p "ALOM c/o SYNOPSYS ([PERSON_NAME]), [EMAIL_ADDRESS][DOMAIN_NAME]" at bounding box center [157, 338] width 284 height 10
type input "ALOM c/o SYNOPSYS"
type input "[STREET_ADDRESS]"
type input "Fremont"
type input "94539"
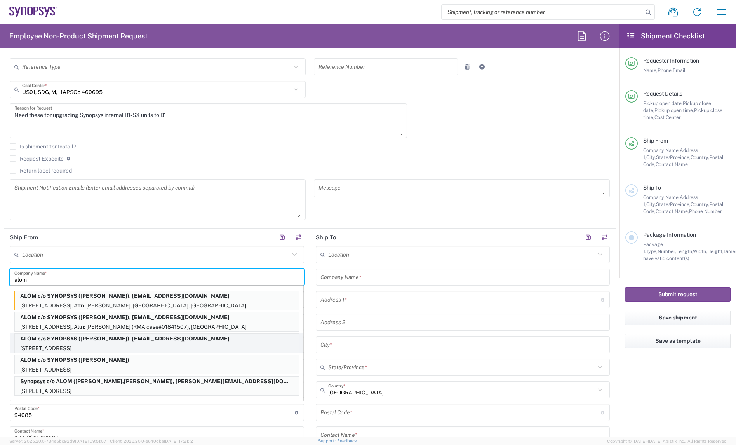
type input "[PERSON_NAME]"
type input "4086498039"
type input "[EMAIL_ADDRESS][DOMAIN_NAME]"
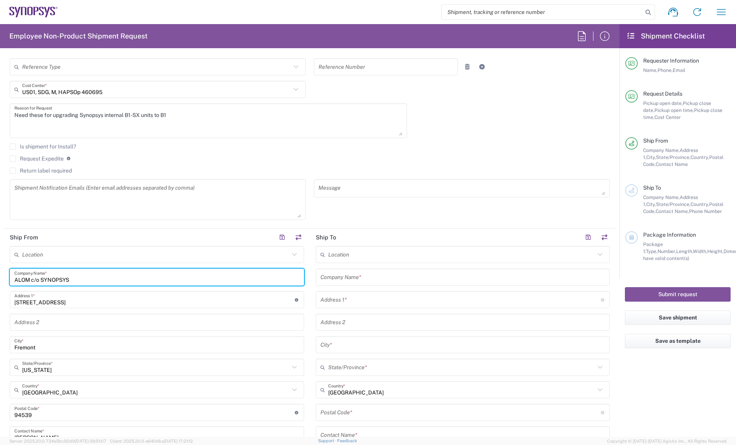
click at [366, 276] on input "text" at bounding box center [462, 277] width 285 height 14
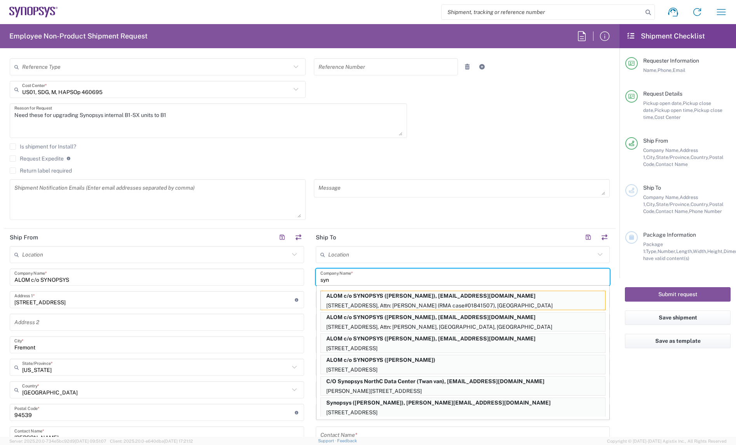
type input "Synopsys Headquarters USSV"
type input "[STREET_ADDRESS]"
type input "M/S: USV.61.334A"
type input "Sunnyvale"
type input "[US_STATE]"
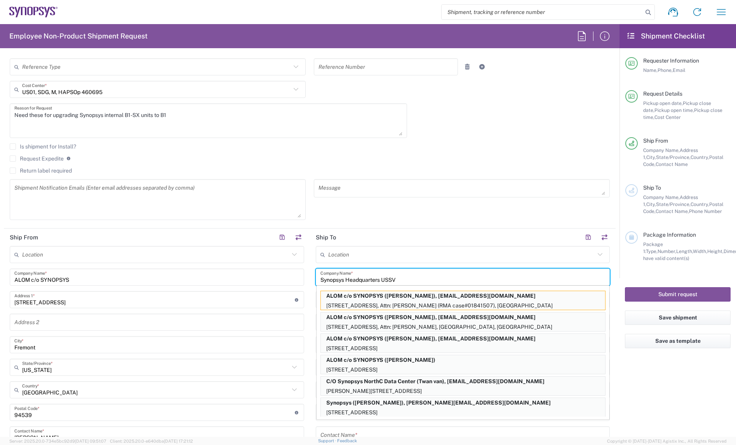
type input "94085"
type input "6502150132"
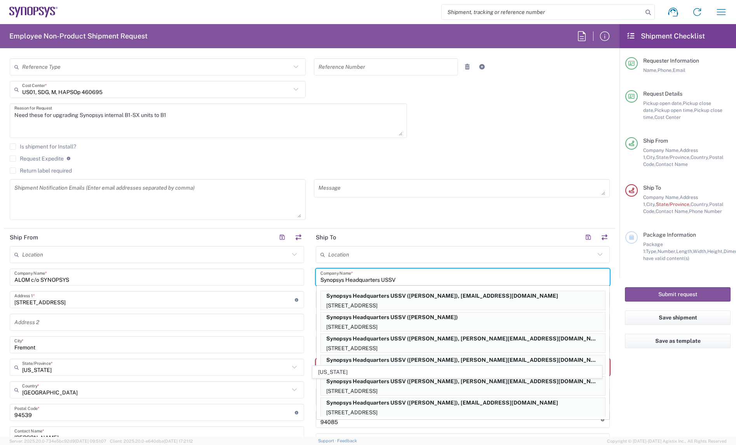
scroll to position [291, 0]
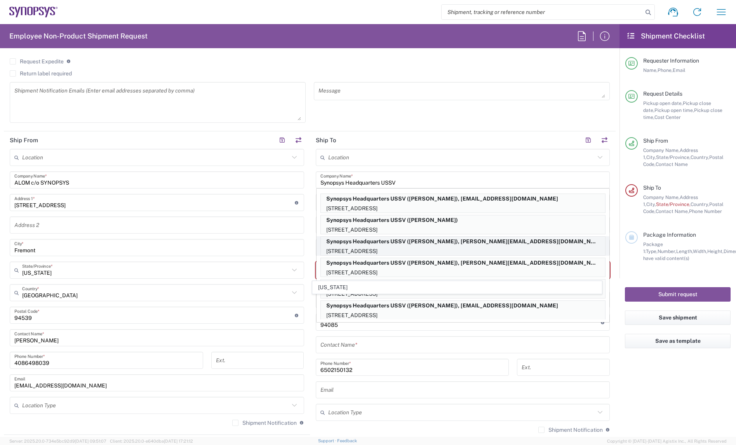
click at [438, 241] on p "Synopsys Headquarters USSV ([PERSON_NAME]), [PERSON_NAME][EMAIL_ADDRESS][DOMAIN…" at bounding box center [463, 241] width 284 height 10
type input "Building 8"
type input "[US_STATE]"
type input "[PERSON_NAME]"
type input "6506002901"
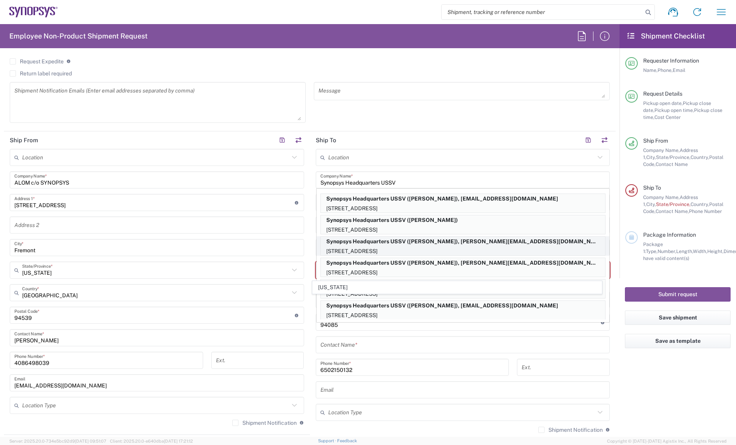
type input "[PERSON_NAME][EMAIL_ADDRESS][DOMAIN_NAME]"
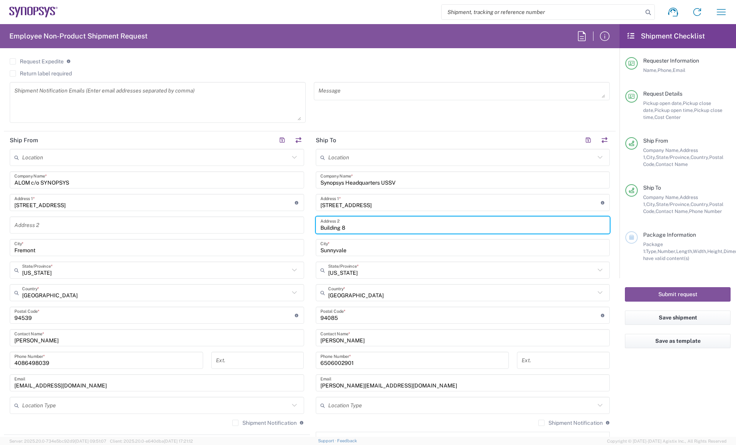
drag, startPoint x: 355, startPoint y: 227, endPoint x: 226, endPoint y: 239, distance: 130.2
click at [226, 239] on div "Ship From Location [GEOGRAPHIC_DATA] DE04 Agrate Brianza IT01 [GEOGRAPHIC_DATA]…" at bounding box center [309, 304] width 611 height 347
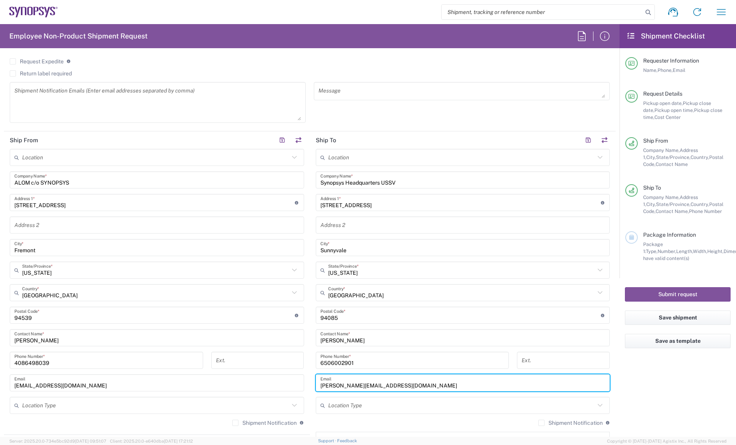
drag, startPoint x: 373, startPoint y: 384, endPoint x: 260, endPoint y: 384, distance: 112.2
click at [280, 384] on div "Ship From Location [GEOGRAPHIC_DATA] DE04 Agrate Brianza IT01 [GEOGRAPHIC_DATA]…" at bounding box center [309, 304] width 611 height 347
paste input "mpham"
type input "[EMAIL_ADDRESS][DOMAIN_NAME]"
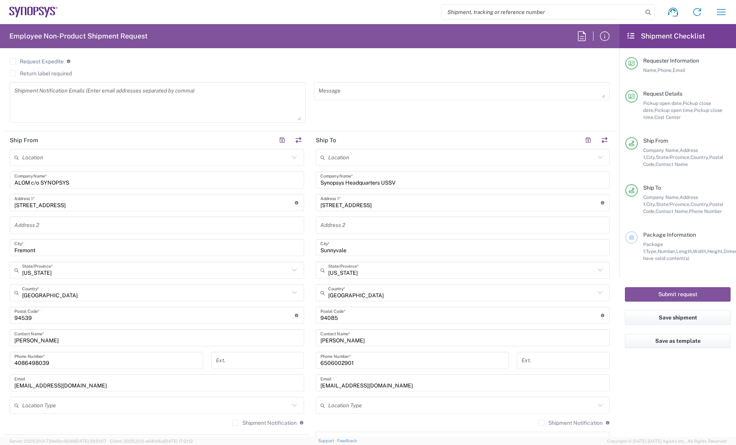
drag, startPoint x: 375, startPoint y: 363, endPoint x: 232, endPoint y: 363, distance: 143.3
click at [232, 363] on div "Ship From Location [GEOGRAPHIC_DATA] DE04 Agrate Brianza IT01 [GEOGRAPHIC_DATA]…" at bounding box center [309, 304] width 611 height 347
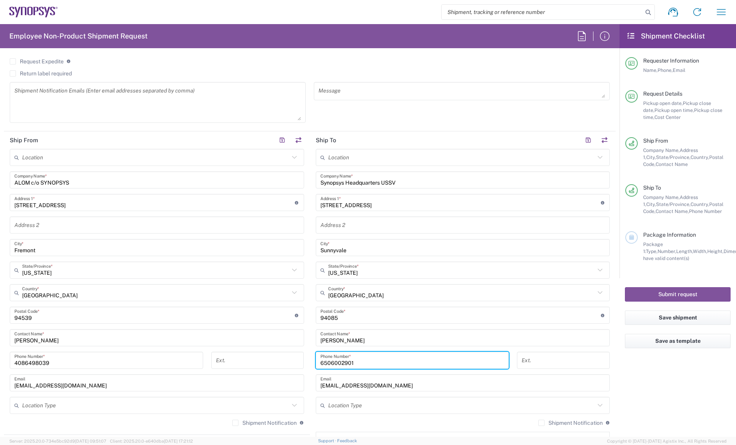
paste input "+1.650.584.5000 ext 42939"
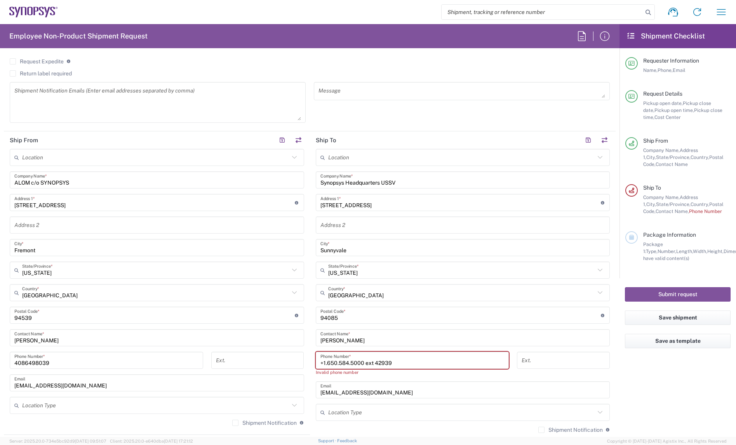
click at [377, 363] on input "+1.650.584.5000 ext 42939" at bounding box center [412, 360] width 184 height 14
type input "[PHONE_NUMBER] ext"
click at [521, 362] on input "tel" at bounding box center [562, 360] width 83 height 14
paste input "42939"
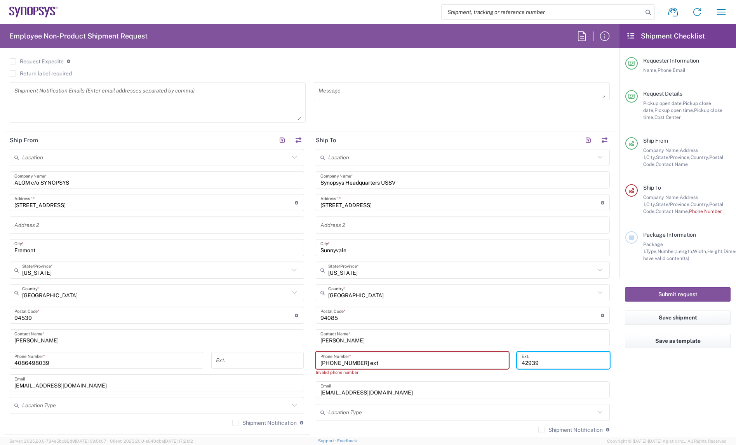
type input "42939"
click at [373, 363] on input "[PHONE_NUMBER] ext" at bounding box center [412, 360] width 184 height 14
click at [320, 360] on input "[PHONE_NUMBER]" at bounding box center [412, 360] width 184 height 14
click at [321, 365] on input "[PHONE_NUMBER]" at bounding box center [412, 360] width 184 height 14
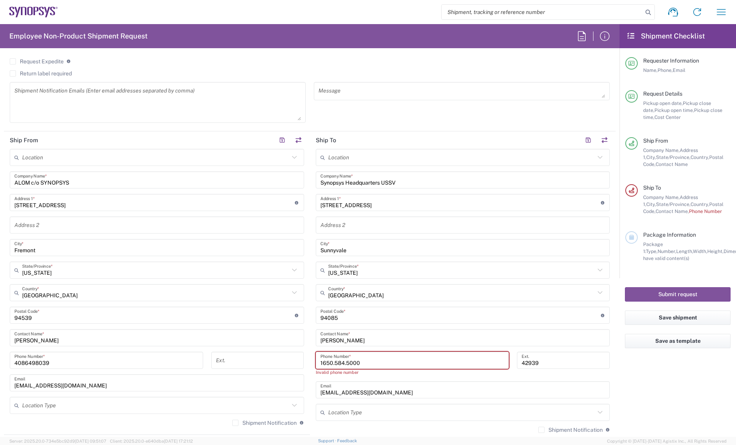
click at [331, 363] on input "1650.584.5000" at bounding box center [412, 360] width 184 height 14
click at [340, 362] on input "1650584.5000" at bounding box center [412, 360] width 184 height 14
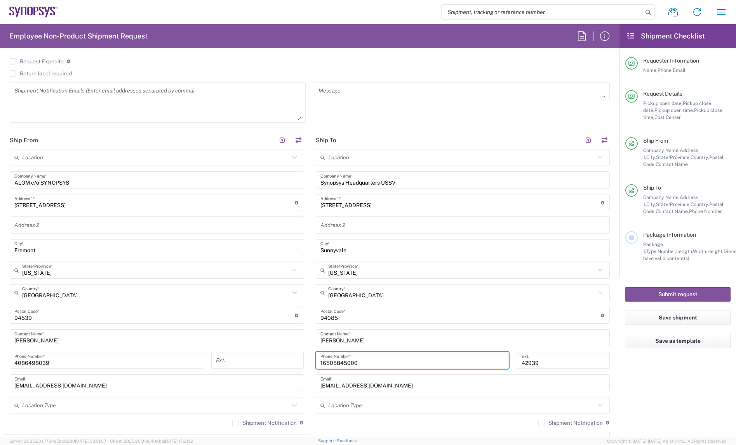
type input "16505845000"
click at [538, 420] on label "Shipment Notification" at bounding box center [570, 422] width 64 height 6
click at [541, 422] on input "Shipment Notification" at bounding box center [541, 422] width 0 height 0
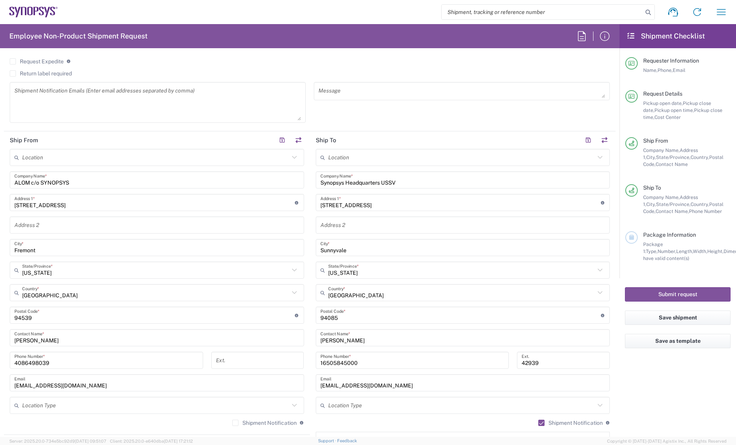
click at [232, 419] on div "Shipment Notification If checked, a shipment notification email will be sent to…" at bounding box center [267, 422] width 71 height 7
click at [233, 422] on label "Shipment Notification" at bounding box center [264, 422] width 64 height 6
click at [235, 422] on input "Shipment Notification" at bounding box center [235, 422] width 0 height 0
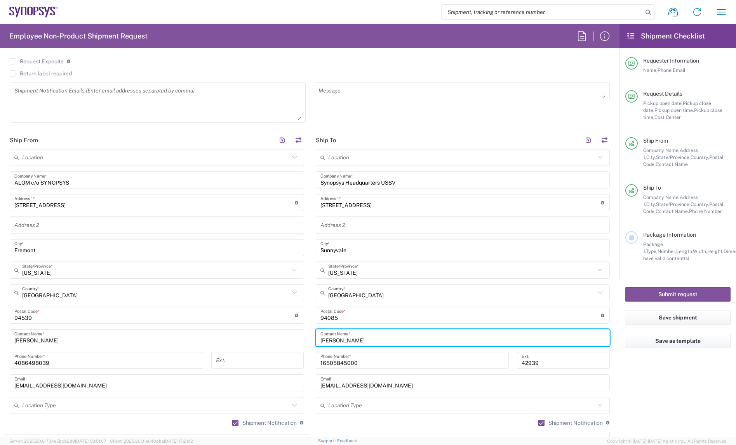
drag, startPoint x: 361, startPoint y: 332, endPoint x: 241, endPoint y: 332, distance: 120.0
click at [243, 332] on div "Ship From Location [GEOGRAPHIC_DATA] DE04 Agrate Brianza IT01 [GEOGRAPHIC_DATA]…" at bounding box center [309, 304] width 611 height 347
paste input "[PERSON_NAME]"
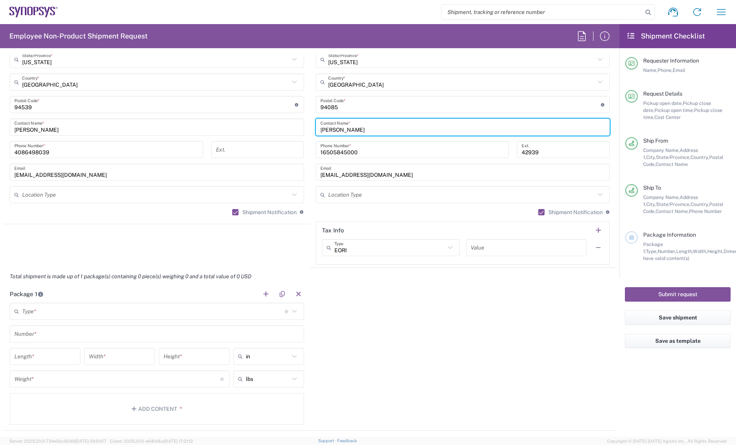
scroll to position [582, 0]
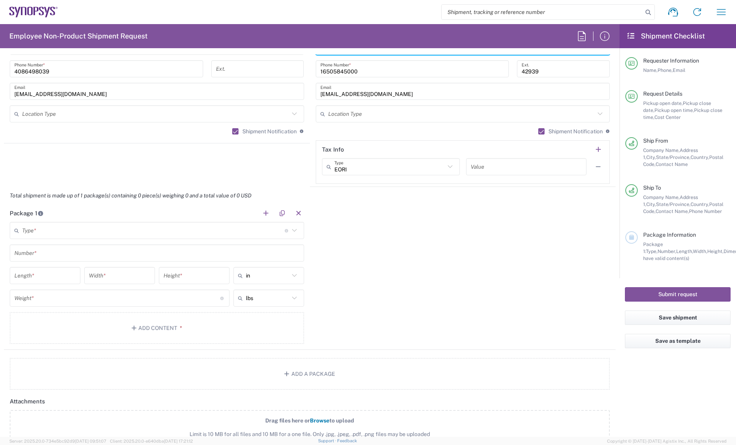
type input "[PERSON_NAME]"
click at [97, 227] on input "text" at bounding box center [153, 231] width 262 height 14
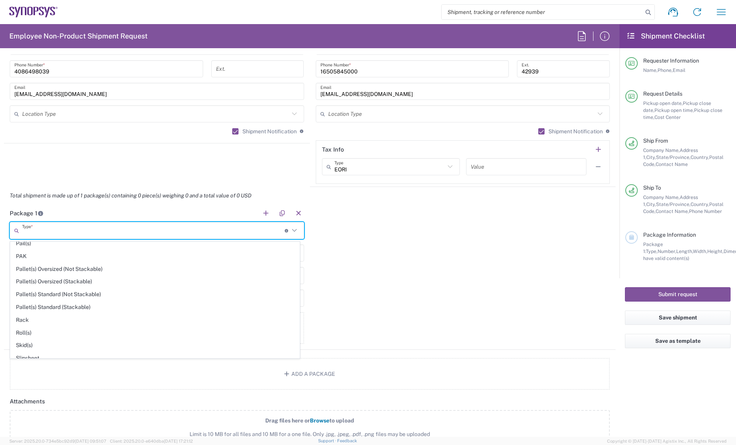
scroll to position [375, 0]
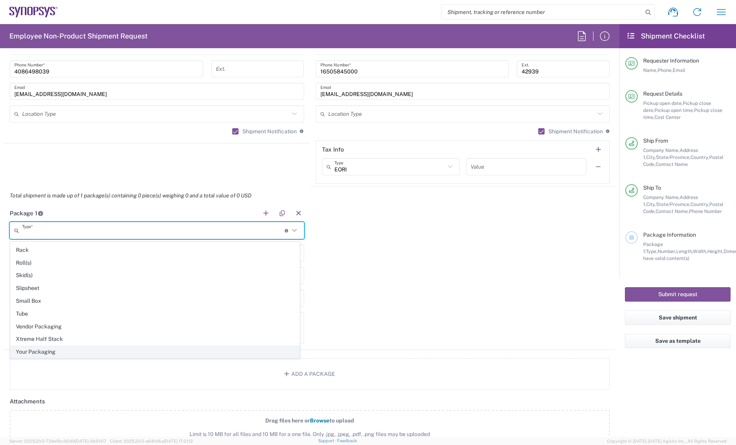
click at [41, 347] on span "Your Packaging" at bounding box center [154, 352] width 289 height 12
type input "Your Packaging"
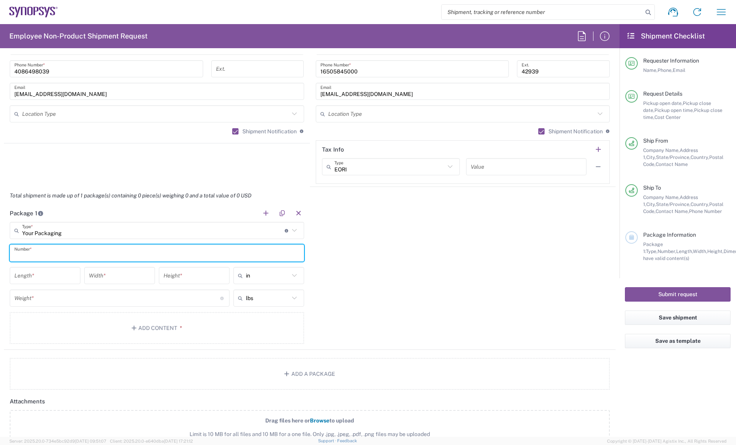
click at [46, 252] on input "text" at bounding box center [156, 253] width 285 height 14
type input "2"
click at [49, 274] on input "number" at bounding box center [44, 276] width 61 height 14
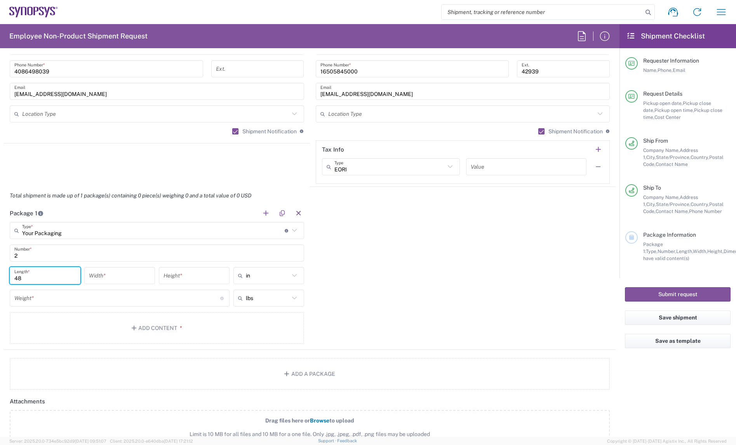
type input "48"
type input "40"
type input "24"
click at [43, 292] on input "number" at bounding box center [117, 298] width 206 height 14
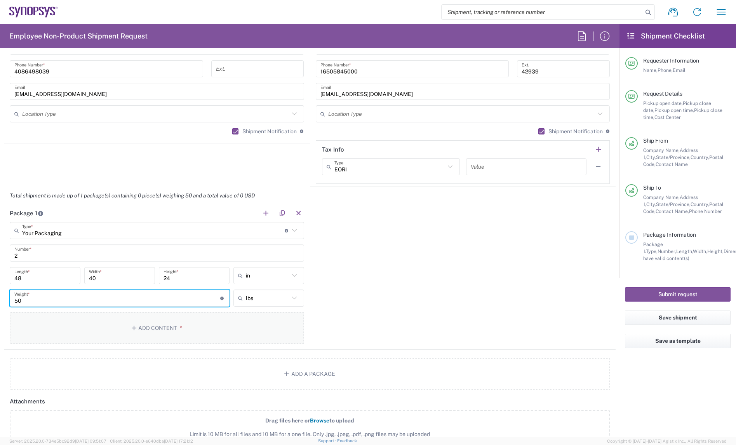
type input "50"
click at [69, 329] on button "Add Content *" at bounding box center [157, 328] width 294 height 32
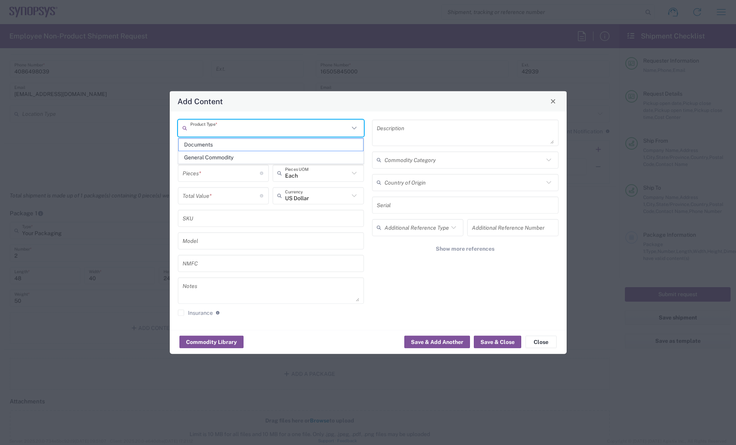
click at [249, 129] on input "text" at bounding box center [269, 128] width 159 height 14
click at [247, 152] on span "General Commodity" at bounding box center [271, 157] width 184 height 12
type input "General Commodity"
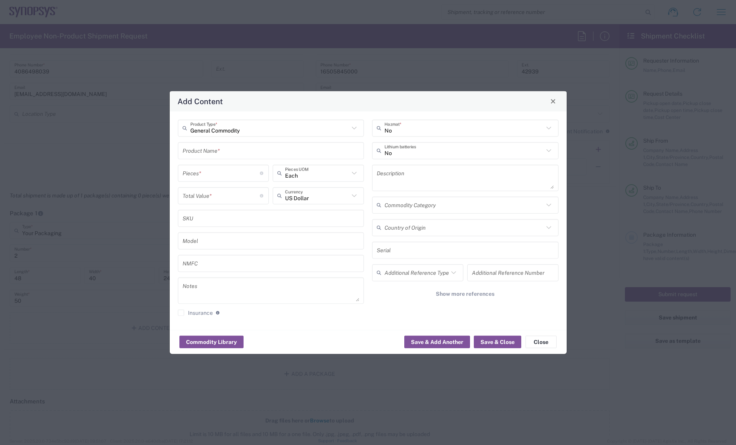
click at [223, 146] on input "text" at bounding box center [270, 151] width 177 height 14
paste input "SH100002799"
type input "SH100002799"
click at [391, 319] on div "No Hazmat * No Lithium batteries Description Commodity Category Country of Orig…" at bounding box center [465, 220] width 194 height 202
click at [252, 290] on textarea at bounding box center [270, 290] width 177 height 22
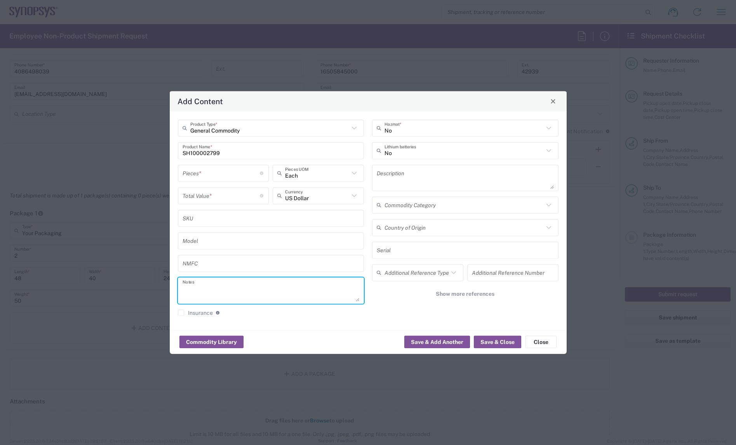
paste textarea "56.26"
type textarea "56.26ea"
click at [206, 175] on input "number" at bounding box center [221, 173] width 78 height 14
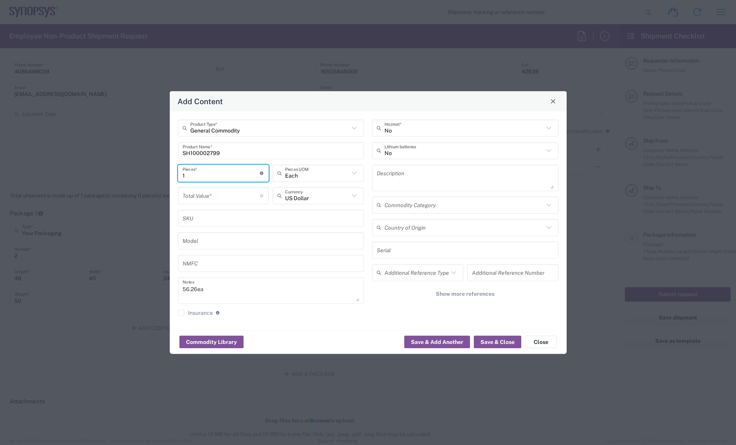
type input "1"
click at [213, 193] on input "number" at bounding box center [221, 196] width 78 height 14
paste input "56.26"
type input "56.26"
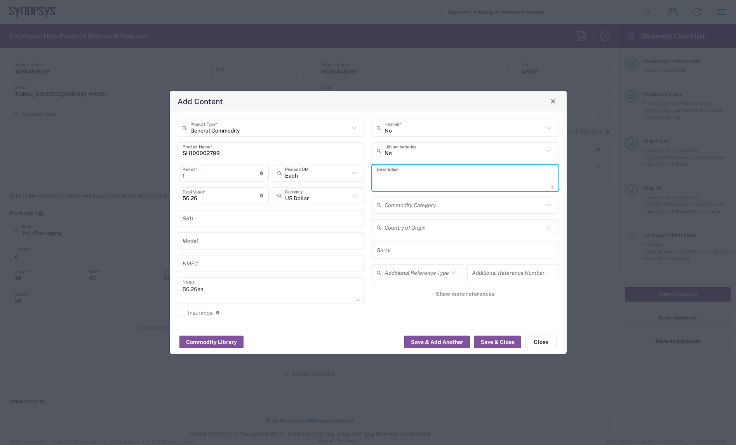
click at [416, 173] on textarea at bounding box center [465, 178] width 177 height 22
paste textarea "HDR-214438-01-ARC6 100CM"
type textarea "HDR-214438-01-ARC6 100CM"
click at [499, 332] on div "Commodity Library Save & Add Another Save & Close Close" at bounding box center [368, 341] width 397 height 24
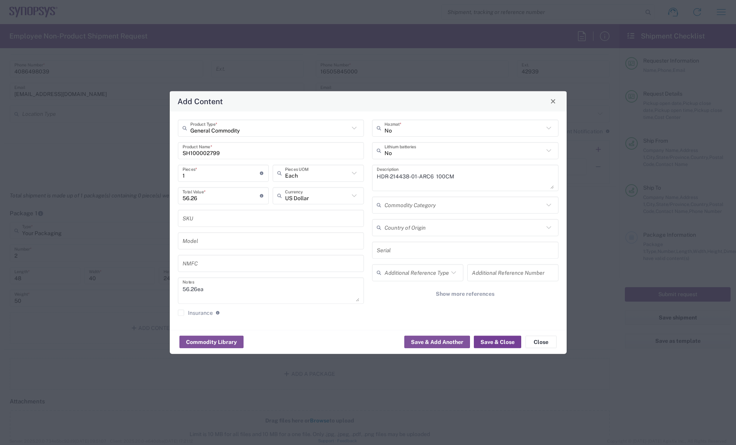
click at [501, 338] on button "Save & Close" at bounding box center [497, 341] width 47 height 12
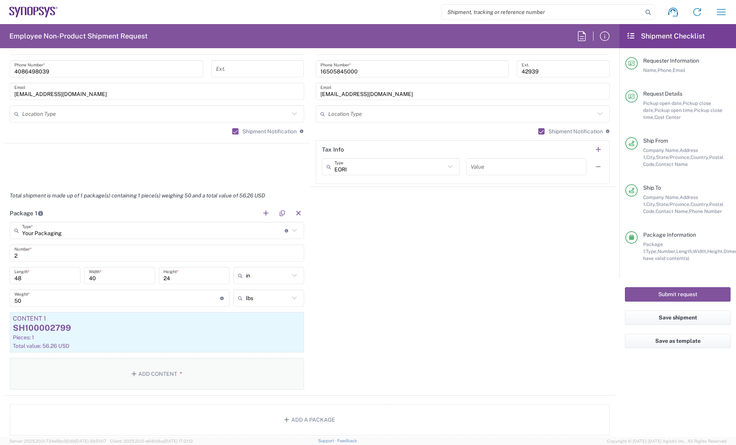
click at [203, 375] on button "Add Content *" at bounding box center [157, 374] width 294 height 32
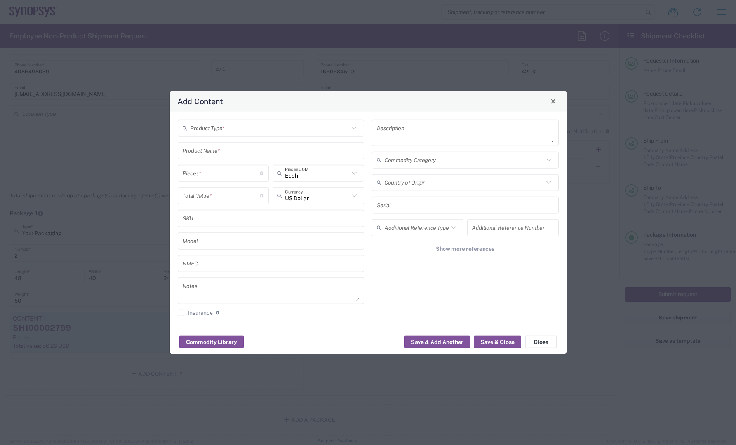
click at [245, 123] on input "text" at bounding box center [269, 128] width 159 height 14
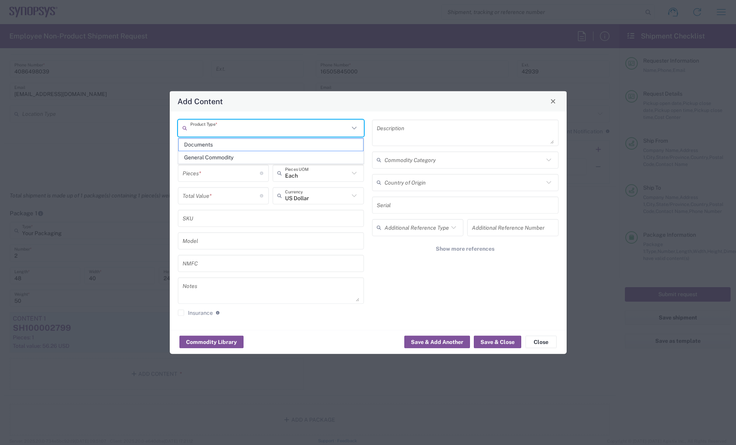
click at [226, 127] on input "text" at bounding box center [269, 128] width 159 height 14
click at [206, 152] on span "General Commodity" at bounding box center [271, 157] width 184 height 12
type input "General Commodity"
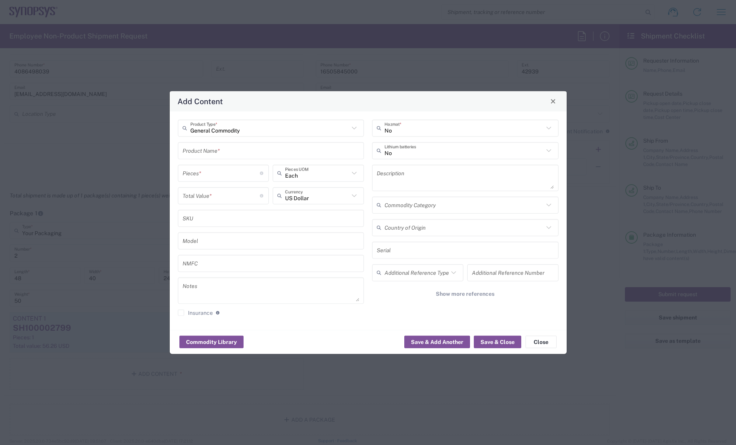
click at [206, 151] on input "text" at bounding box center [270, 151] width 177 height 14
paste input "SH100007843"
type input "SH100007843"
click at [309, 310] on agx-checkbox-control "Insurance Check this box to request insurance" at bounding box center [271, 312] width 186 height 7
click at [206, 175] on input "number" at bounding box center [221, 173] width 78 height 14
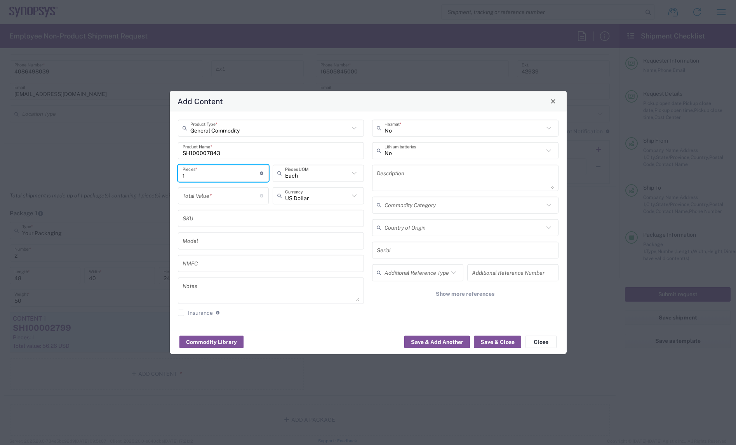
type input "1"
click at [206, 191] on input "number" at bounding box center [221, 196] width 78 height 14
paste input "721.02"
type input "721.02"
click at [198, 295] on textarea at bounding box center [270, 290] width 177 height 22
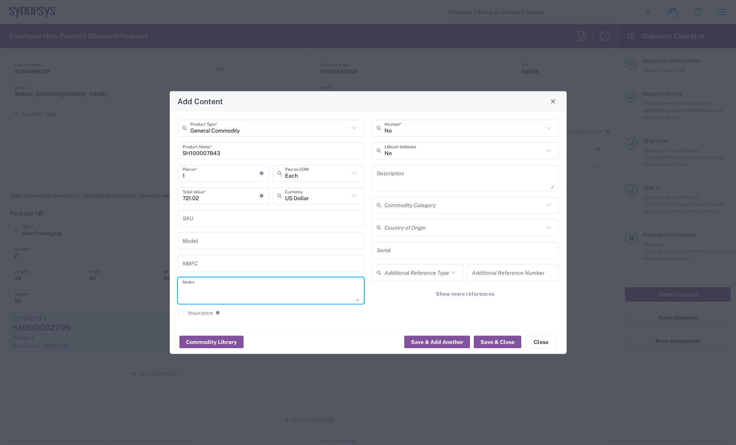
paste textarea "721.02"
type textarea "721.02ea"
click at [419, 170] on textarea at bounding box center [465, 178] width 177 height 22
paste textarea "B1-SX_UMR_IF Assembly"
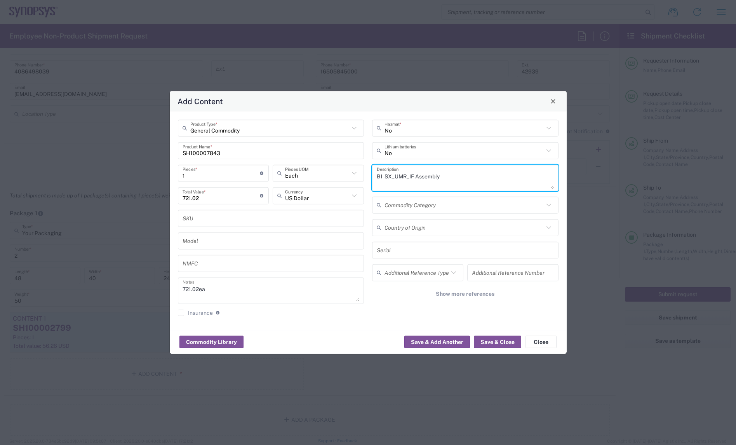
type textarea "B1-SX_UMR_IF Assembly"
drag, startPoint x: 196, startPoint y: 172, endPoint x: 115, endPoint y: 176, distance: 80.9
click at [116, 176] on div "Add Content General Commodity Product Type * SH100007843 Product Name * 1 Piece…" at bounding box center [368, 222] width 736 height 445
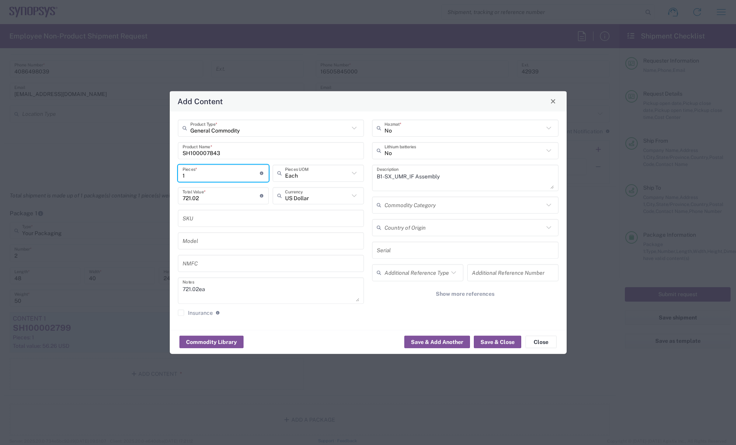
type input "11"
type input "7931.22"
type input "11"
click at [509, 340] on button "Save & Close" at bounding box center [497, 341] width 47 height 12
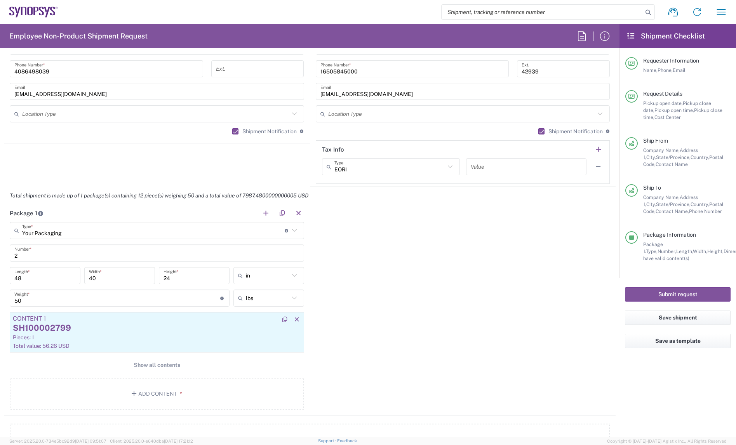
click at [153, 323] on div "SH100002799" at bounding box center [157, 328] width 288 height 12
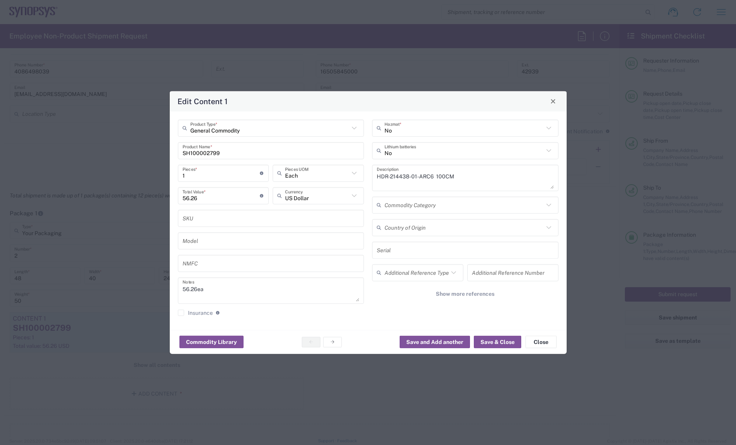
drag, startPoint x: 226, startPoint y: 175, endPoint x: 123, endPoint y: 187, distance: 104.4
click at [129, 183] on div "Edit Content 1 General Commodity Product Type * SH100002799 Product Name * 1 Pi…" at bounding box center [368, 222] width 736 height 445
type input "11"
type input "618.86"
type input "11"
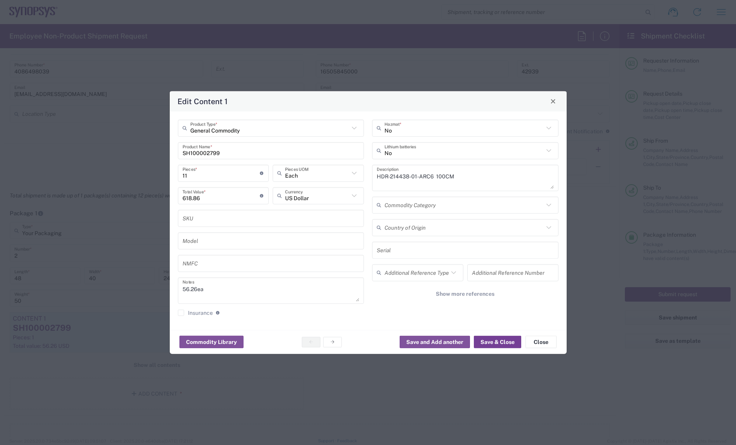
click at [505, 344] on button "Save & Close" at bounding box center [497, 341] width 47 height 12
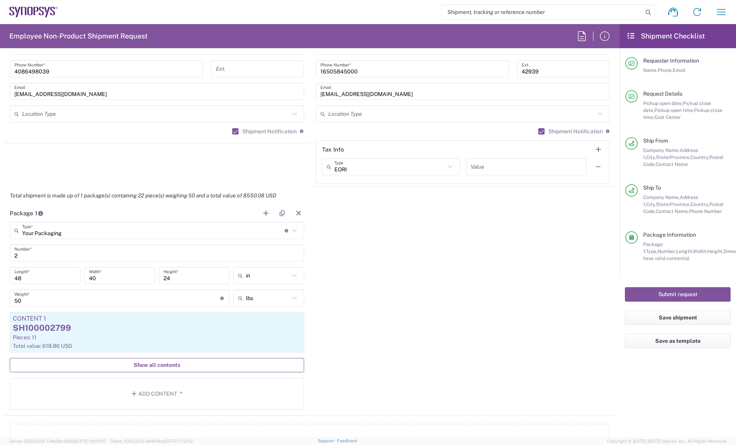
click at [186, 365] on button "Show all contents" at bounding box center [157, 365] width 294 height 14
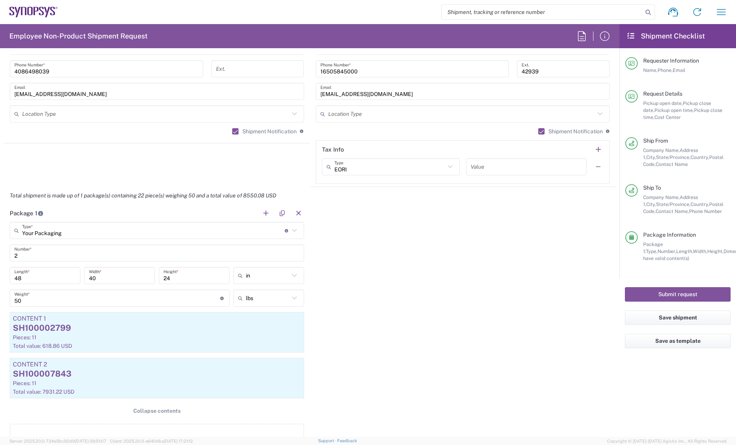
click at [465, 300] on div "Package 1 Your Packaging Type * Material used to package goods Bale(s) Basket(s…" at bounding box center [309, 332] width 611 height 257
click at [387, 301] on div "Package 1 Your Packaging Type * Material used to package goods Bale(s) Basket(s…" at bounding box center [309, 332] width 611 height 257
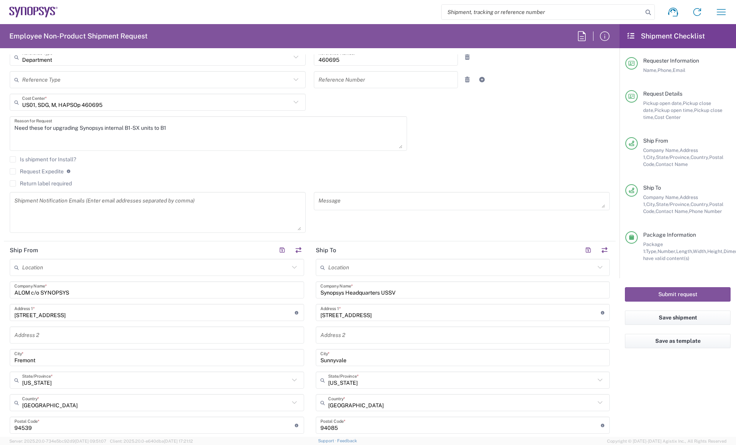
scroll to position [194, 0]
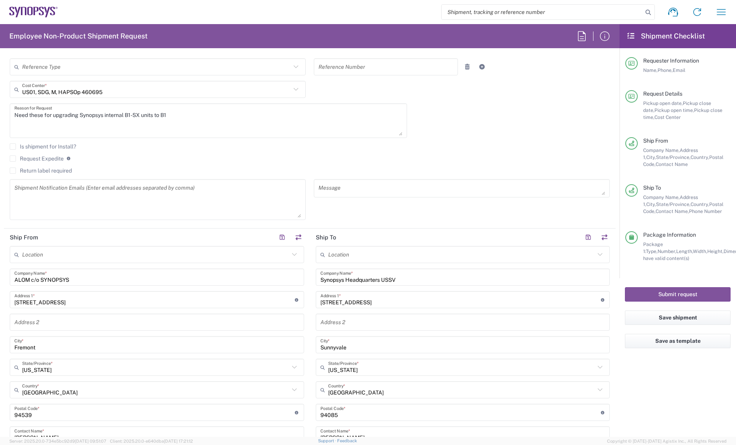
click at [719, 61] on div "Requester Information" at bounding box center [686, 60] width 87 height 7
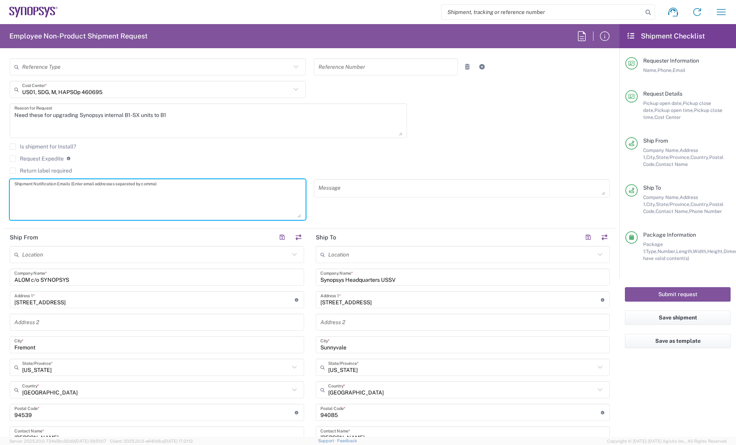
click at [163, 207] on textarea at bounding box center [157, 199] width 287 height 36
paste textarea "[EMAIL_ADDRESS][DOMAIN_NAME]'"
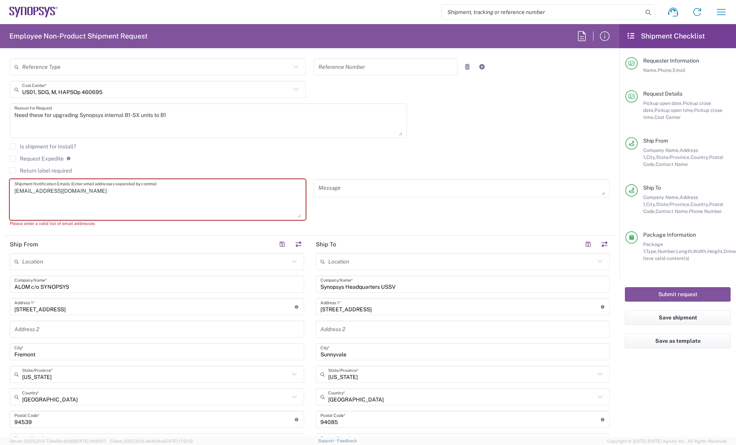
drag, startPoint x: 14, startPoint y: 191, endPoint x: -12, endPoint y: 192, distance: 25.3
click at [0, 192] on html "Shipment request Shipment tracking Employee non-product shipment request My shi…" at bounding box center [368, 222] width 736 height 445
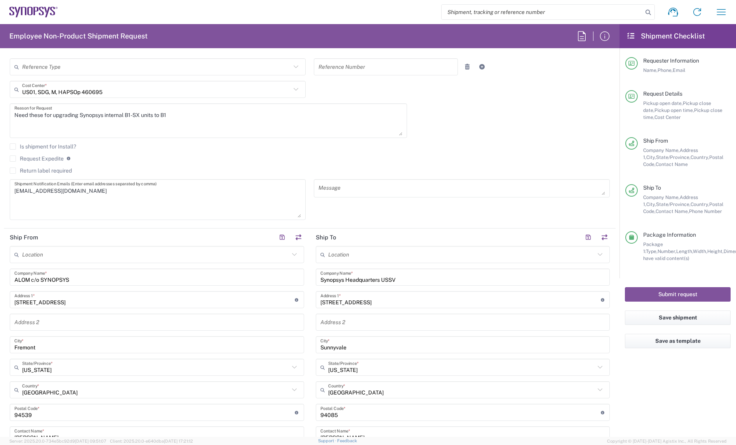
click at [398, 150] on div "Is shipment for Install?" at bounding box center [310, 149] width 600 height 12
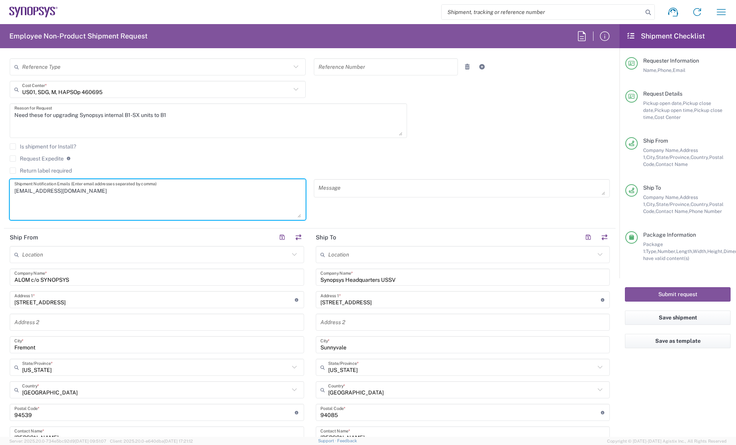
click at [132, 195] on textarea "[EMAIL_ADDRESS][DOMAIN_NAME]" at bounding box center [157, 199] width 287 height 36
paste textarea "[PERSON_NAME] <[EMAIL_ADDRESS][DOMAIN_NAME]>"
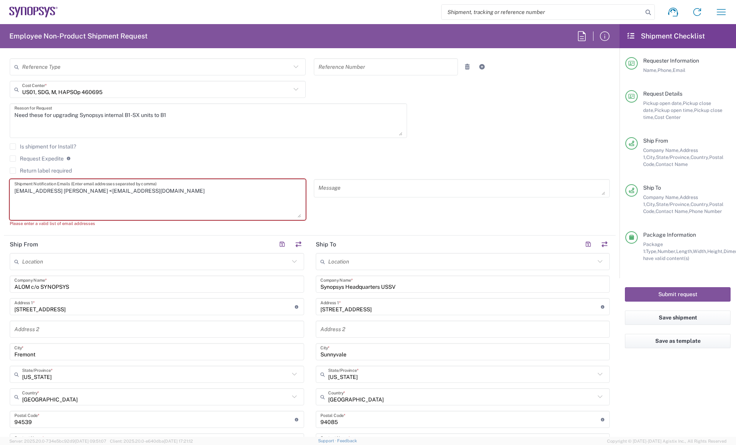
click at [122, 191] on textarea "[EMAIL_ADDRESS] [PERSON_NAME] <[EMAIL_ADDRESS][DOMAIN_NAME]" at bounding box center [157, 199] width 287 height 36
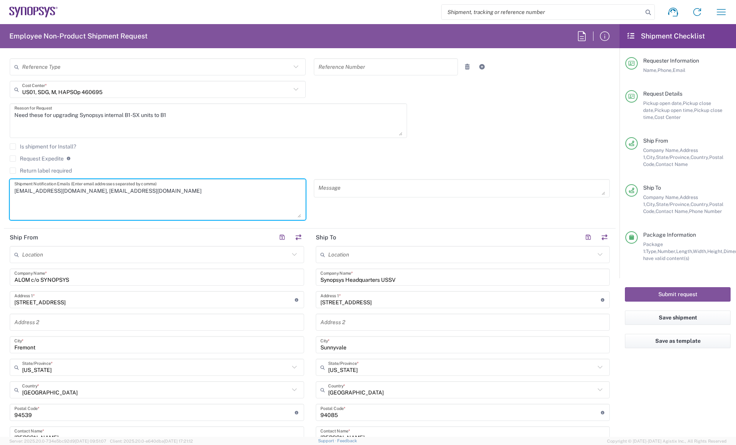
click at [196, 196] on textarea "[EMAIL_ADDRESS][DOMAIN_NAME], [EMAIL_ADDRESS][DOMAIN_NAME]" at bounding box center [157, 199] width 287 height 36
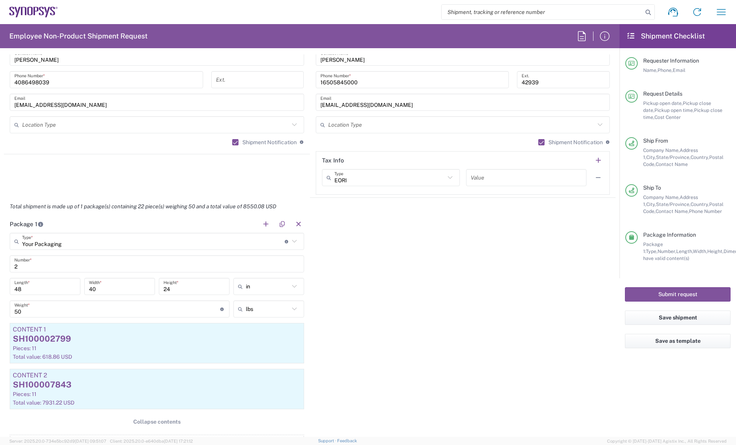
scroll to position [582, 0]
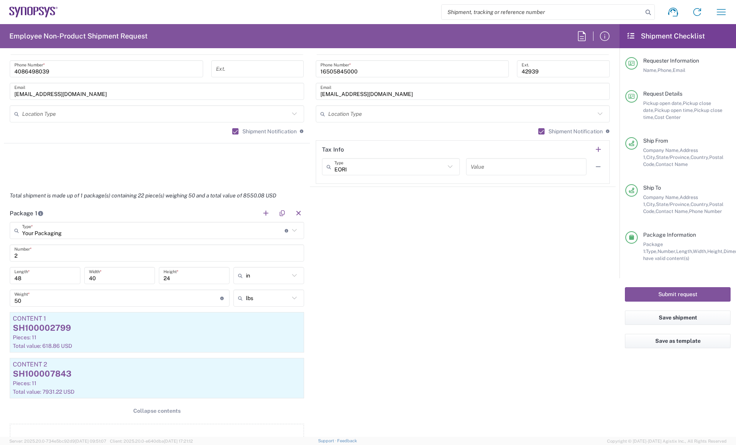
type textarea "[EMAIL_ADDRESS][DOMAIN_NAME], [EMAIL_ADDRESS][DOMAIN_NAME]"
click at [664, 287] on div "Submit request" at bounding box center [677, 294] width 116 height 32
click at [665, 293] on button "Submit request" at bounding box center [678, 294] width 106 height 14
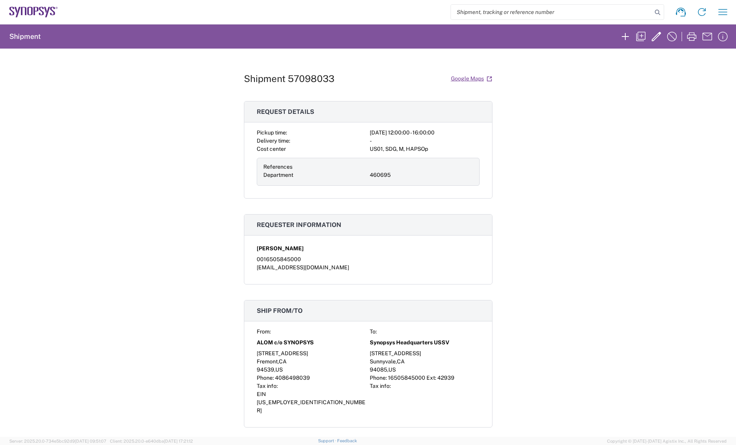
click at [306, 83] on h1 "Shipment 57098033" at bounding box center [289, 78] width 90 height 11
click at [307, 83] on h1 "Shipment 57098033" at bounding box center [289, 78] width 90 height 11
click at [311, 82] on h1 "Shipment 57098033" at bounding box center [289, 78] width 90 height 11
copy h1 "57098033"
